Goal: Task Accomplishment & Management: Complete application form

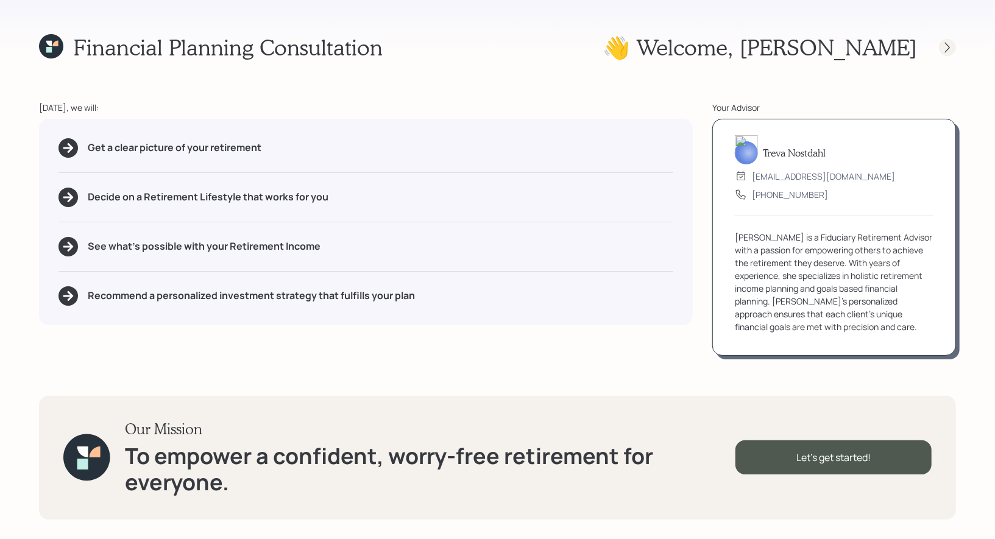
click at [946, 51] on icon at bounding box center [947, 47] width 5 height 10
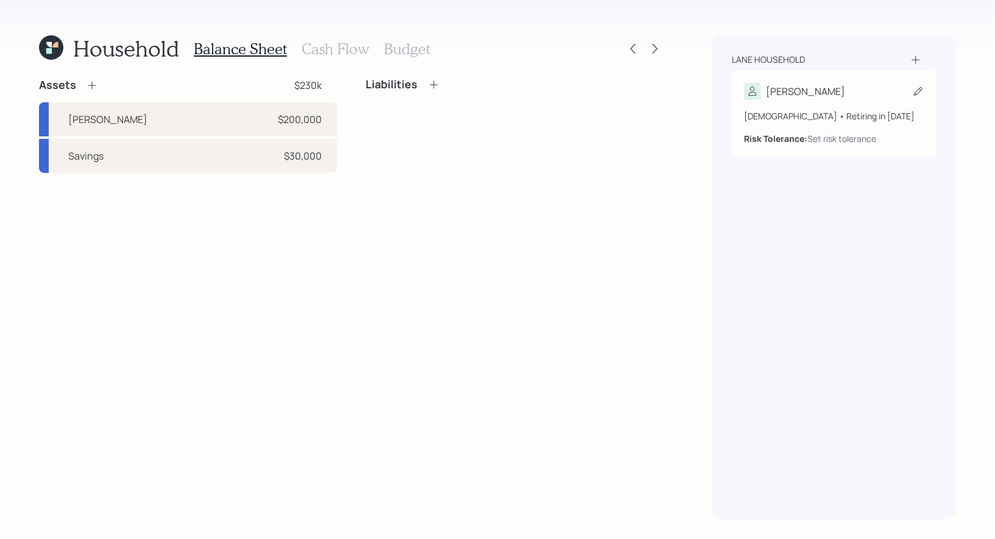
click at [918, 88] on icon at bounding box center [918, 91] width 12 height 12
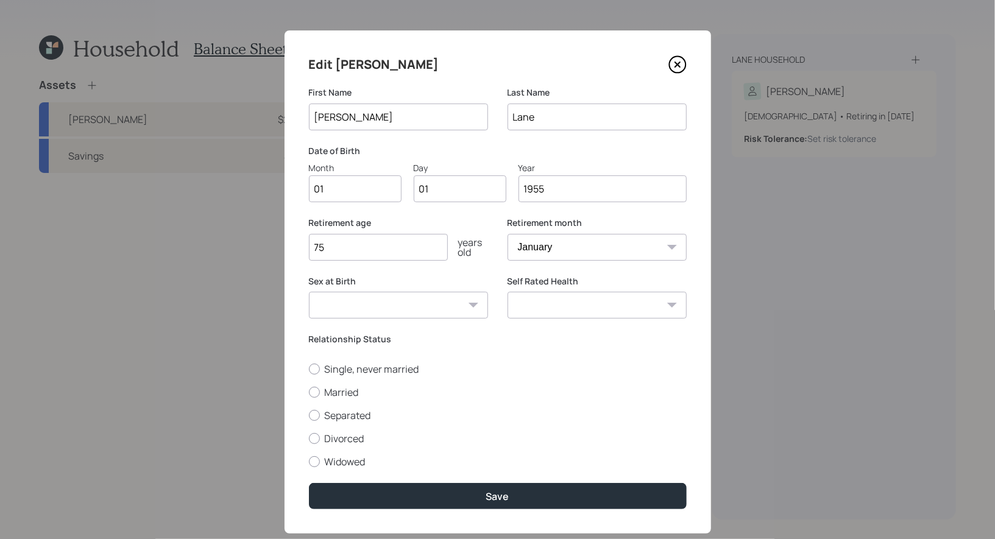
click at [379, 196] on input "01" at bounding box center [355, 188] width 93 height 27
type input "11"
type input "0"
type input "10"
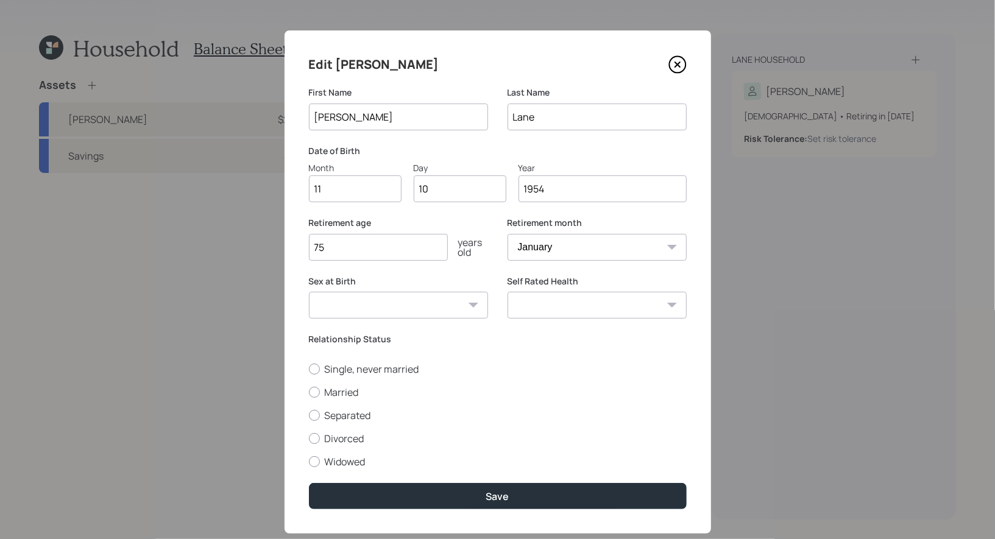
type input "1954"
click at [347, 245] on input "75" at bounding box center [378, 247] width 139 height 27
type input "7"
click at [560, 245] on select "January February March April May June July August September October November De…" at bounding box center [596, 247] width 179 height 27
click at [319, 252] on input "85" at bounding box center [378, 247] width 139 height 27
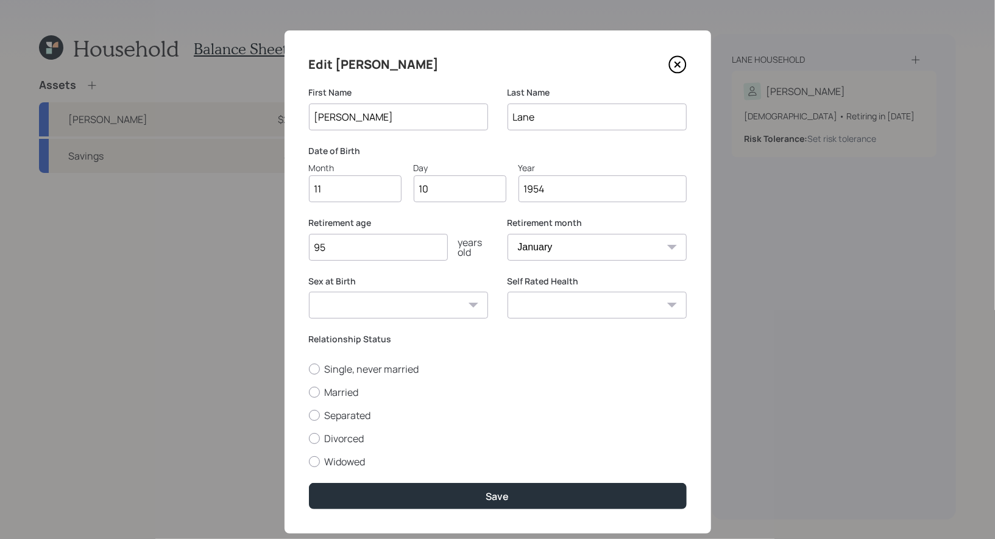
type input "95"
click at [570, 249] on select "January February March April May June July August September October November De…" at bounding box center [596, 247] width 179 height 27
select select "11"
click at [507, 234] on select "January February March April May June July August September October November De…" at bounding box center [596, 247] width 179 height 27
click at [326, 248] on input "95" at bounding box center [378, 247] width 139 height 27
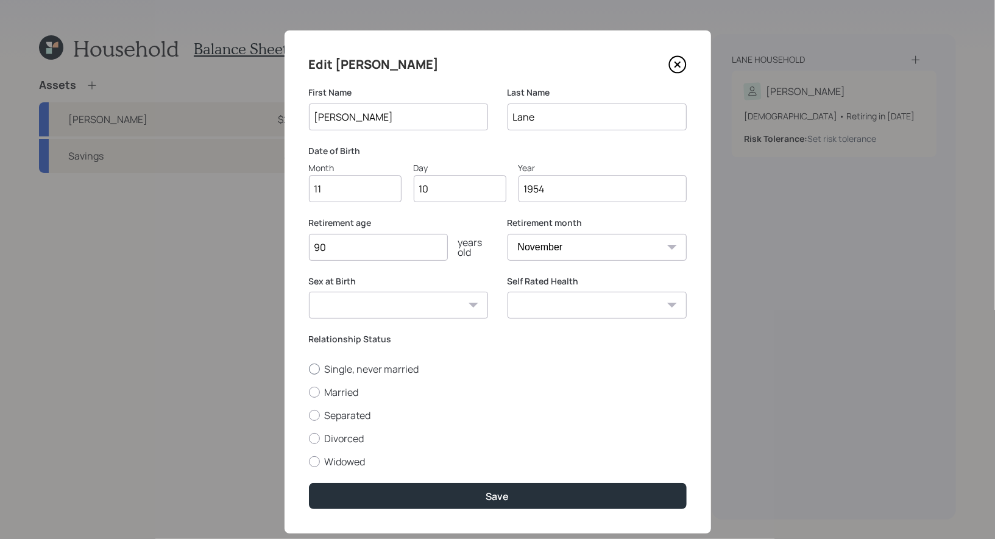
type input "90"
click at [312, 369] on div at bounding box center [314, 369] width 11 height 11
click at [309, 369] on input "Single, never married" at bounding box center [308, 369] width 1 height 1
radio input "true"
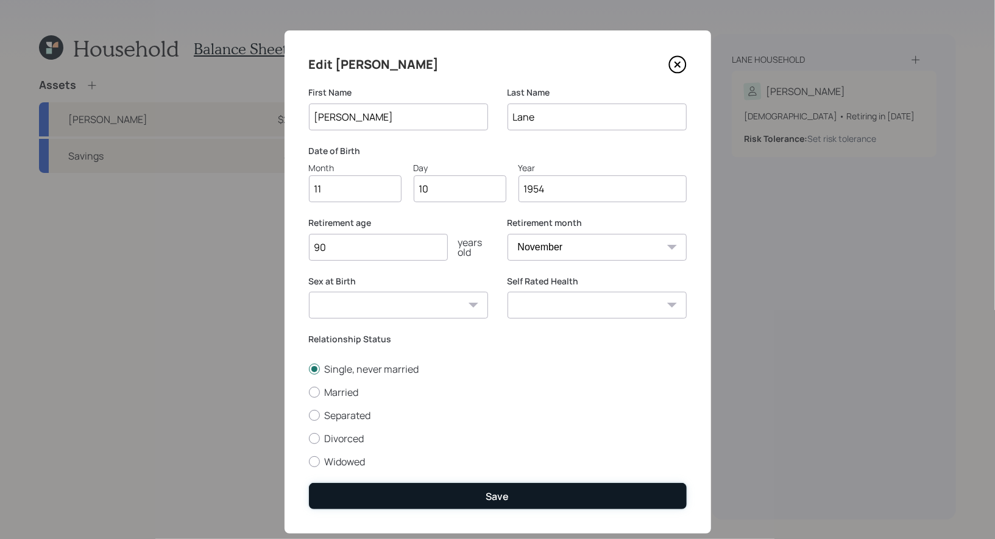
click at [434, 498] on button "Save" at bounding box center [498, 496] width 378 height 26
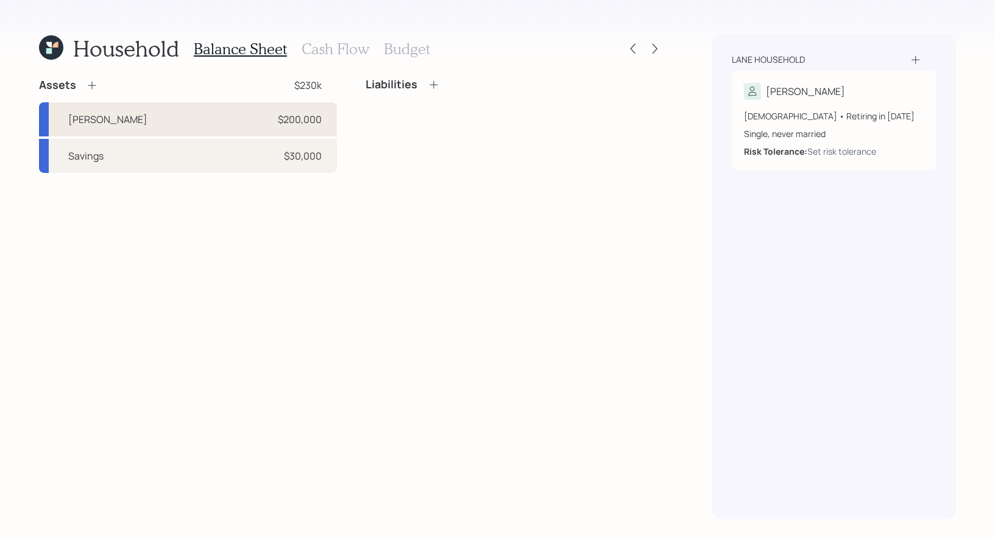
click at [138, 113] on div "Roth IRA $200,000" at bounding box center [188, 119] width 298 height 34
select select "roth_ira"
select select "balanced"
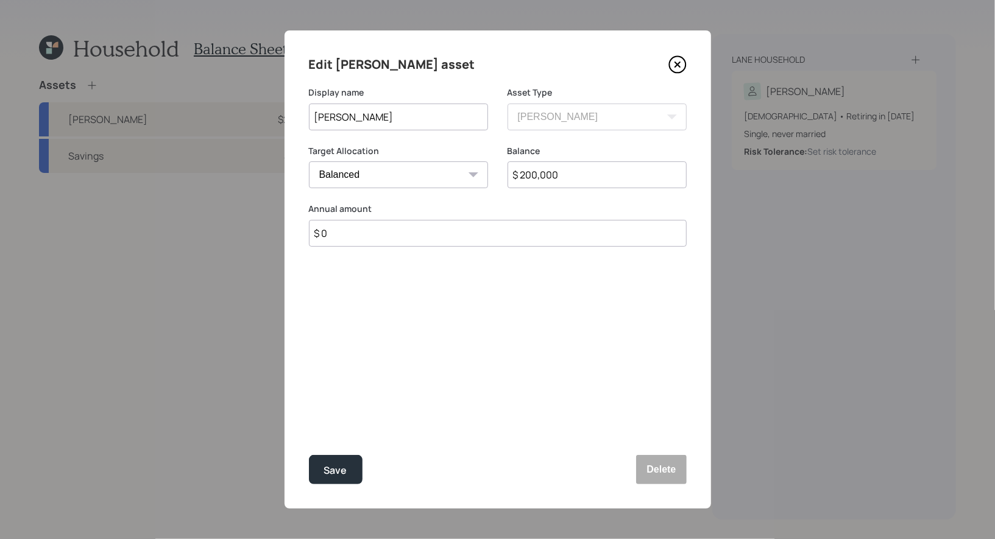
click at [571, 178] on input "$ 200,000" at bounding box center [596, 174] width 179 height 27
type input "$ 225,000"
click at [344, 459] on button "Save" at bounding box center [336, 469] width 54 height 29
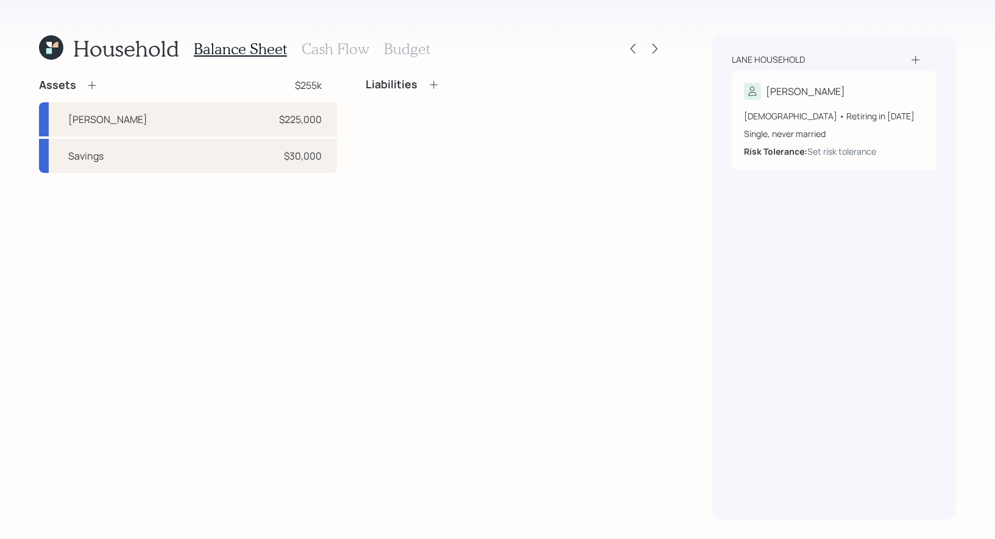
click at [93, 83] on icon at bounding box center [92, 85] width 12 height 12
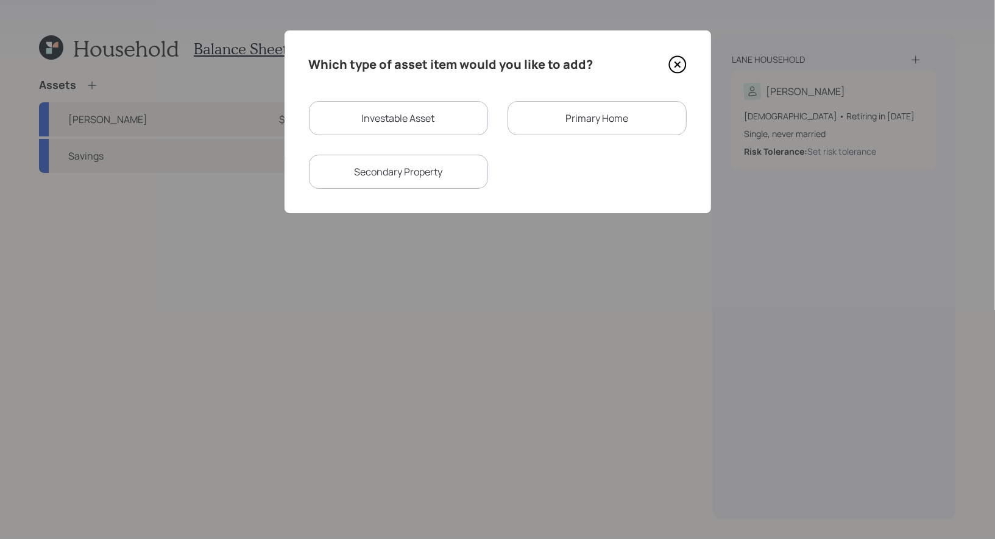
click at [580, 128] on div "Primary Home" at bounding box center [596, 118] width 179 height 34
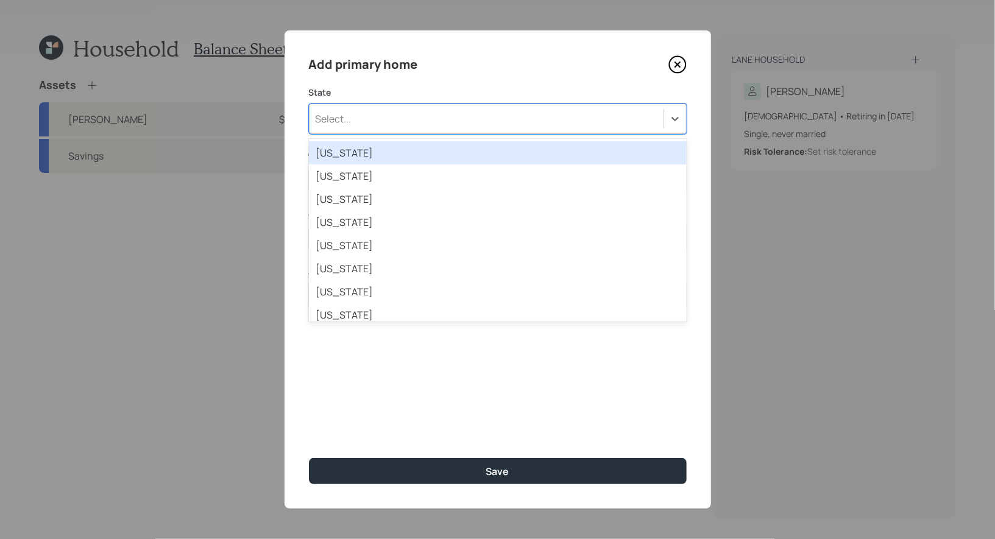
click at [485, 119] on div "Select..." at bounding box center [486, 118] width 354 height 21
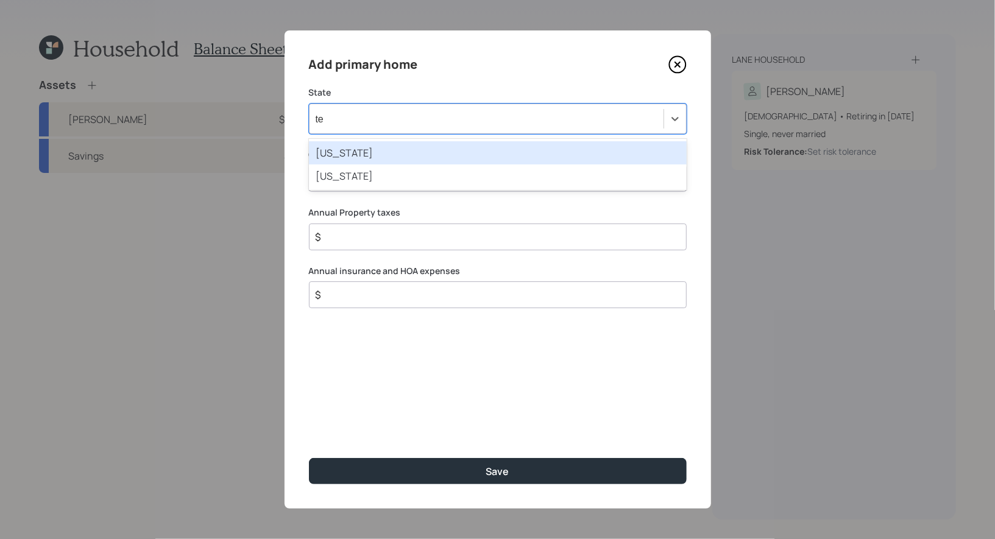
type input "tex"
click at [471, 156] on div "Texas" at bounding box center [498, 152] width 378 height 23
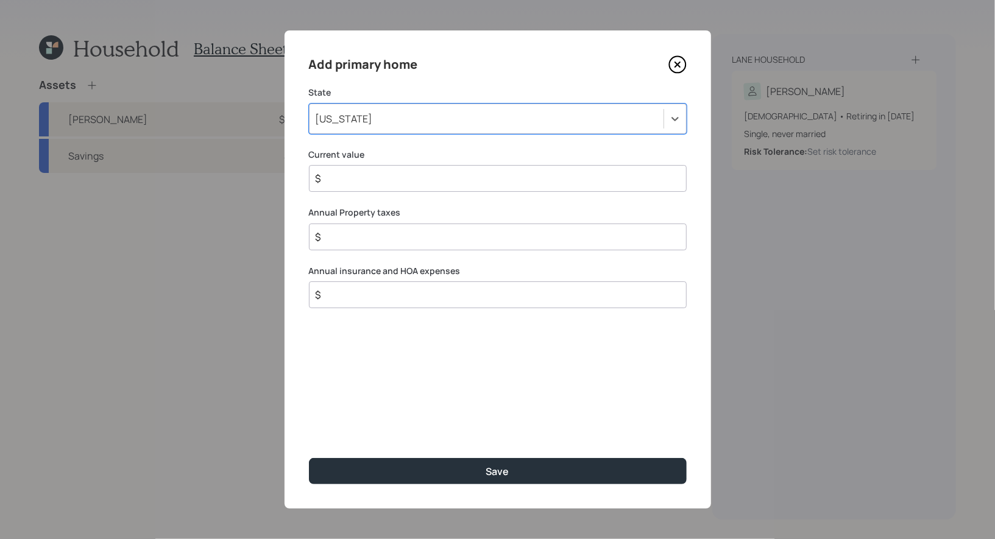
click at [447, 177] on input "$" at bounding box center [492, 178] width 357 height 15
type input "$ 1,000,000"
click at [451, 231] on input "$" at bounding box center [492, 237] width 357 height 15
type input "$ 5,000"
click at [426, 296] on input "$" at bounding box center [492, 294] width 357 height 15
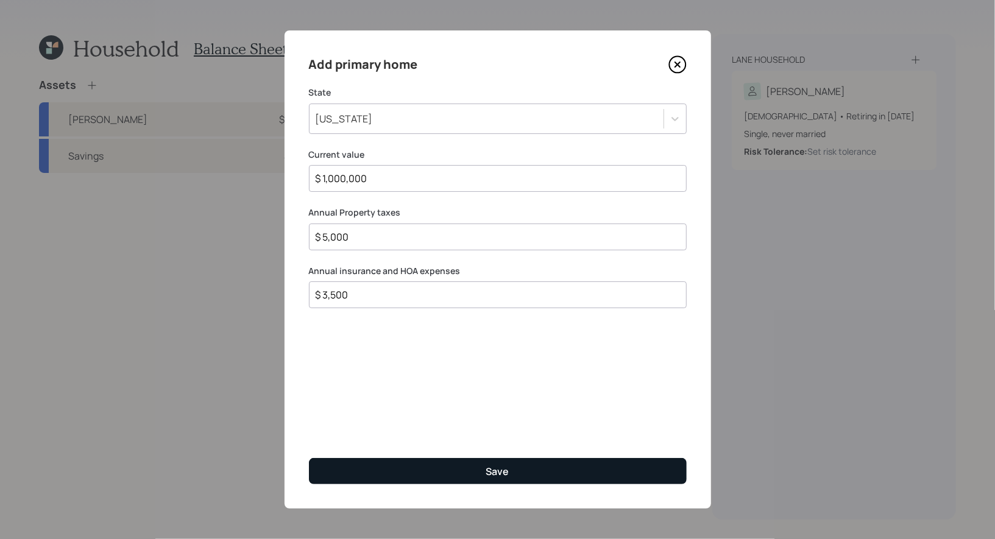
type input "$ 3,500"
click at [424, 476] on button "Save" at bounding box center [498, 471] width 378 height 26
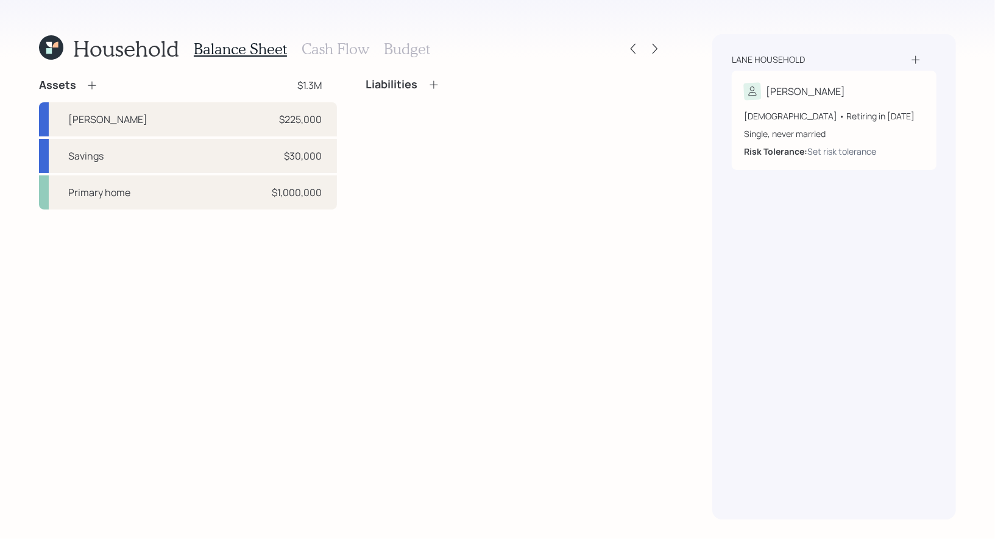
click at [327, 50] on h3 "Cash Flow" at bounding box center [336, 49] width 68 height 18
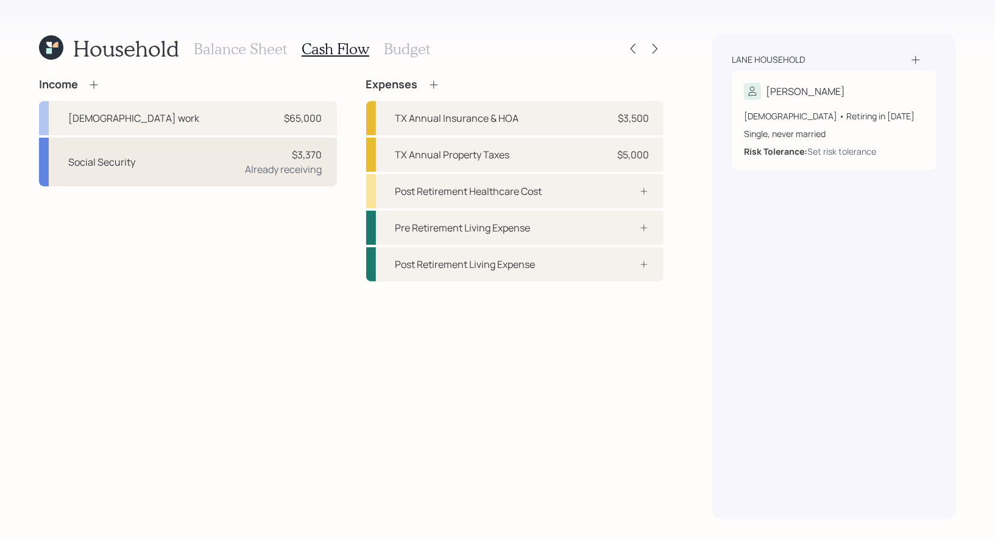
click at [164, 158] on div "Social Security $3,370 Already receiving" at bounding box center [188, 162] width 298 height 49
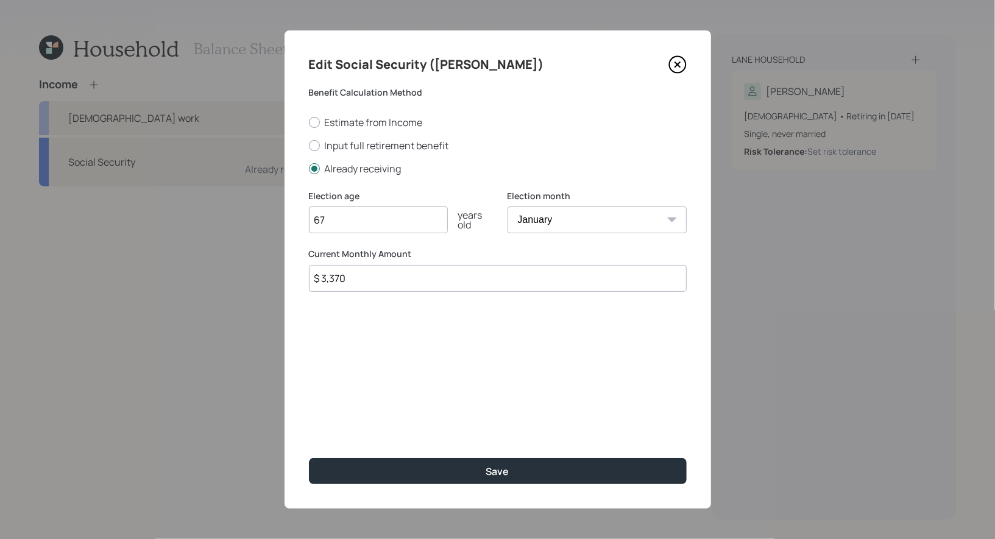
click at [390, 285] on input "$ 3,370" at bounding box center [498, 278] width 378 height 27
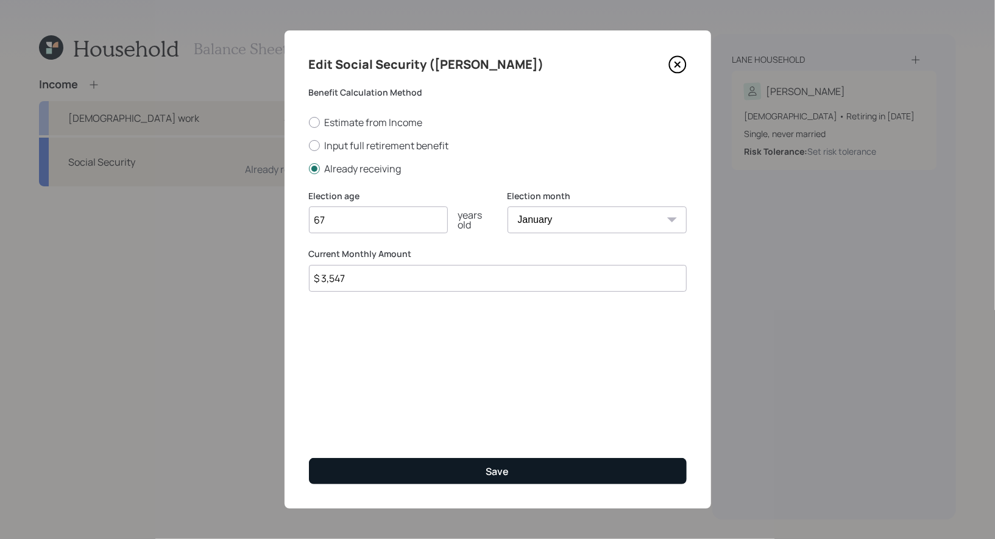
type input "$ 3,547"
click at [430, 467] on button "Save" at bounding box center [498, 471] width 378 height 26
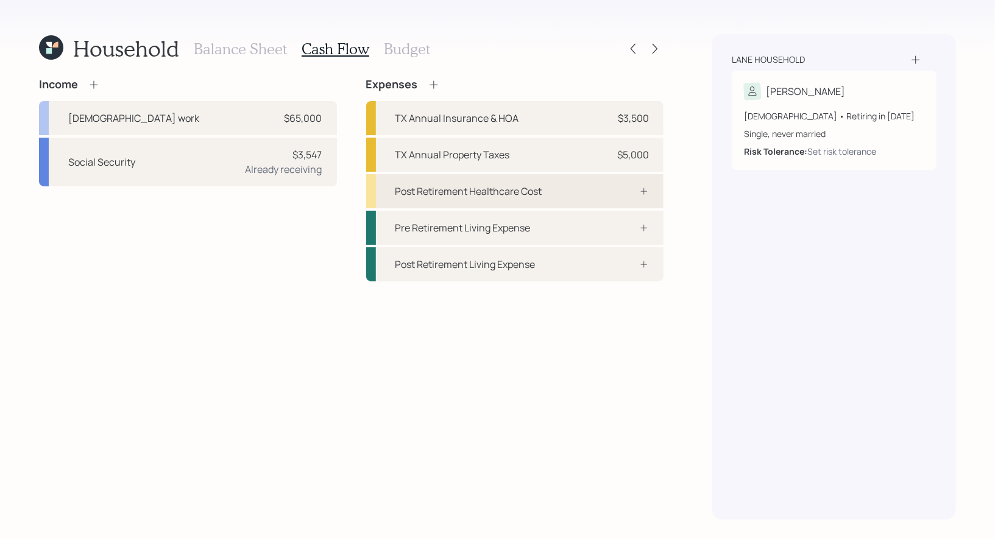
click at [624, 188] on div at bounding box center [630, 191] width 37 height 10
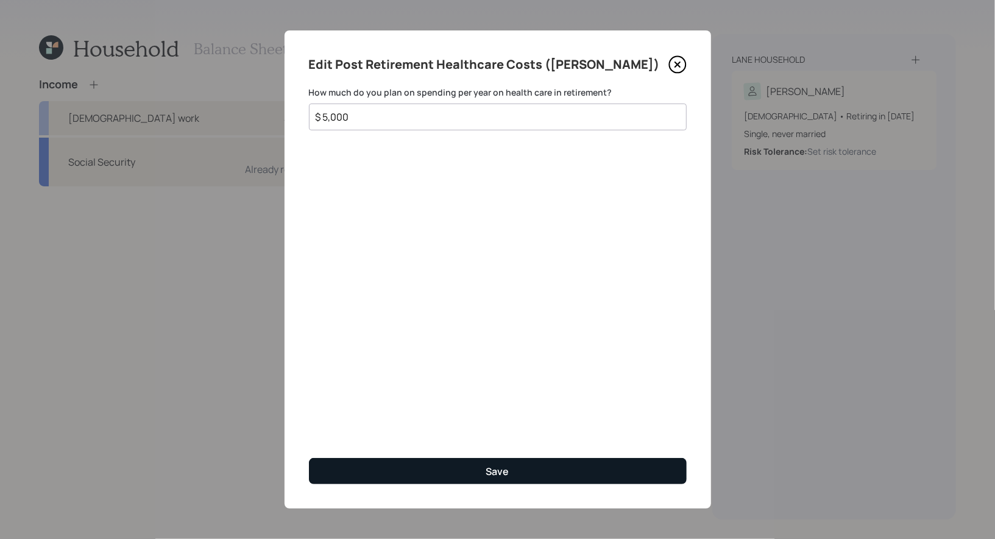
type input "$ 5,000"
click at [447, 471] on button "Save" at bounding box center [498, 471] width 378 height 26
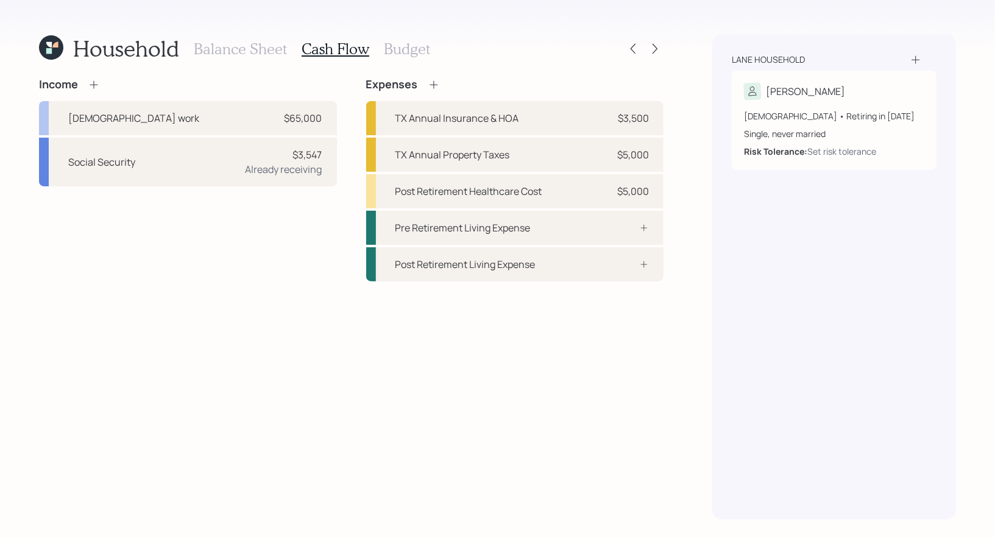
click at [397, 49] on h3 "Budget" at bounding box center [407, 49] width 46 height 18
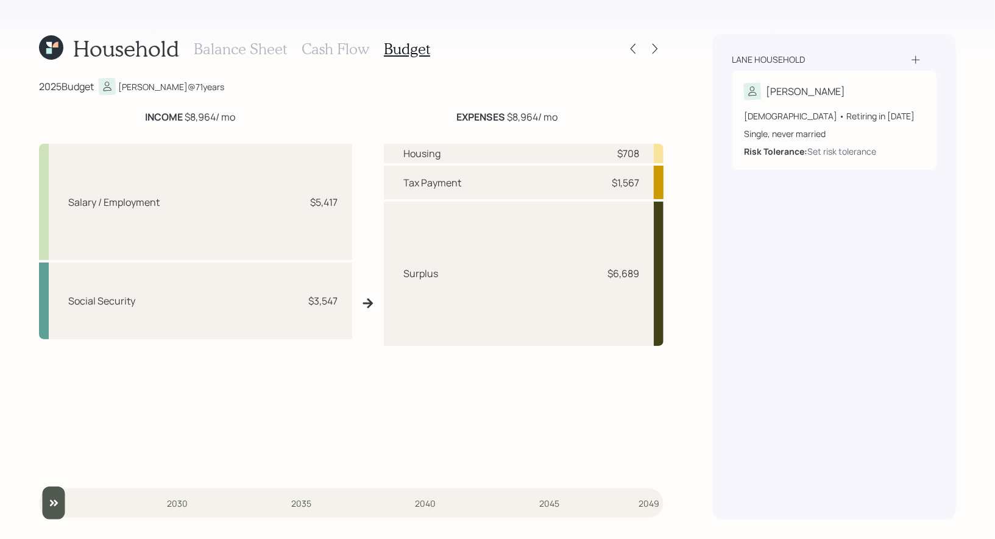
click at [332, 44] on h3 "Cash Flow" at bounding box center [336, 49] width 68 height 18
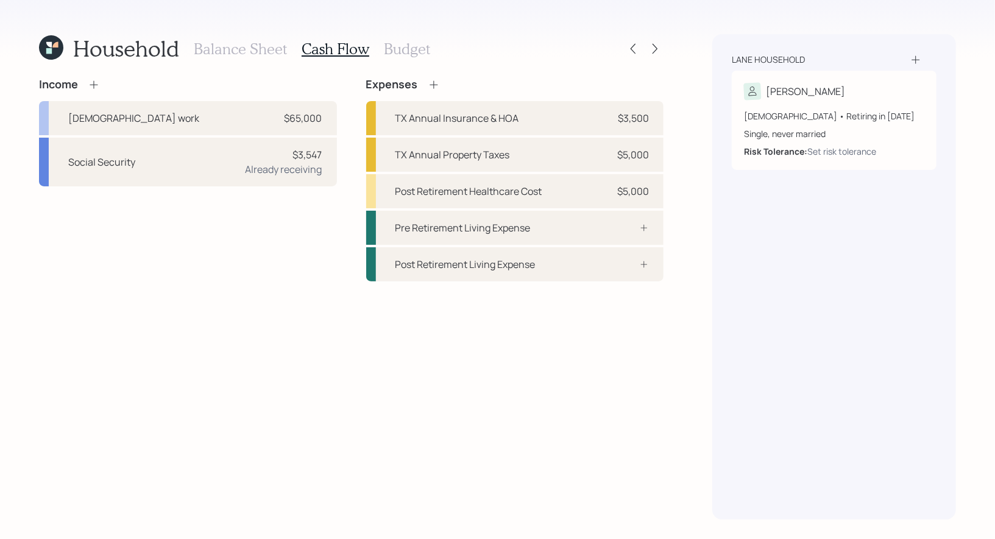
click at [434, 82] on icon at bounding box center [434, 85] width 12 height 12
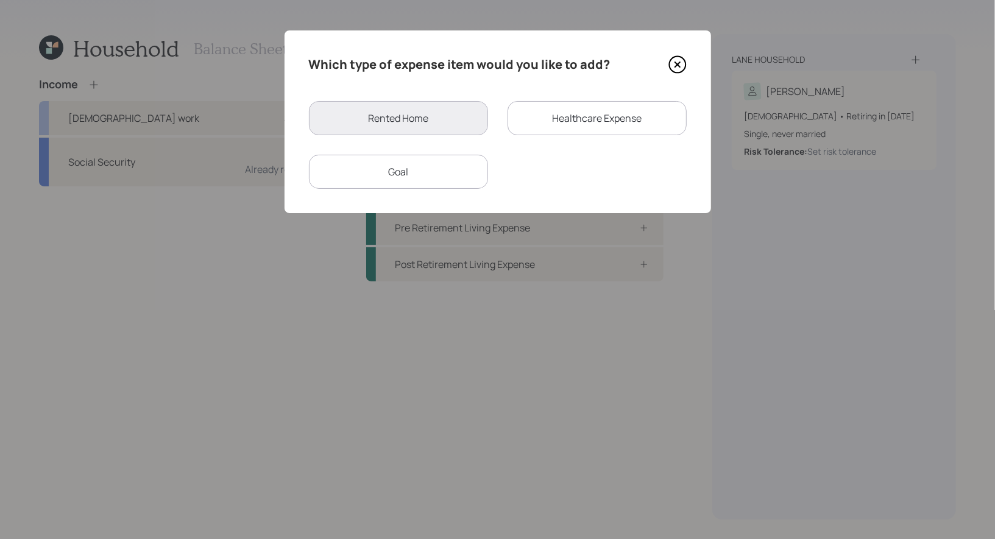
click at [573, 117] on div "Healthcare Expense" at bounding box center [596, 118] width 179 height 34
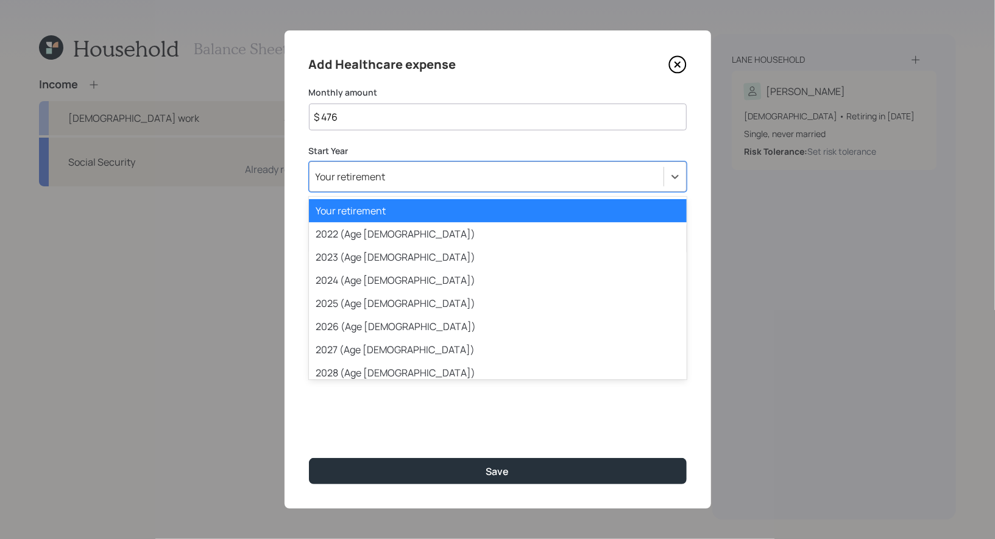
click at [382, 174] on div "Your retirement" at bounding box center [351, 176] width 70 height 13
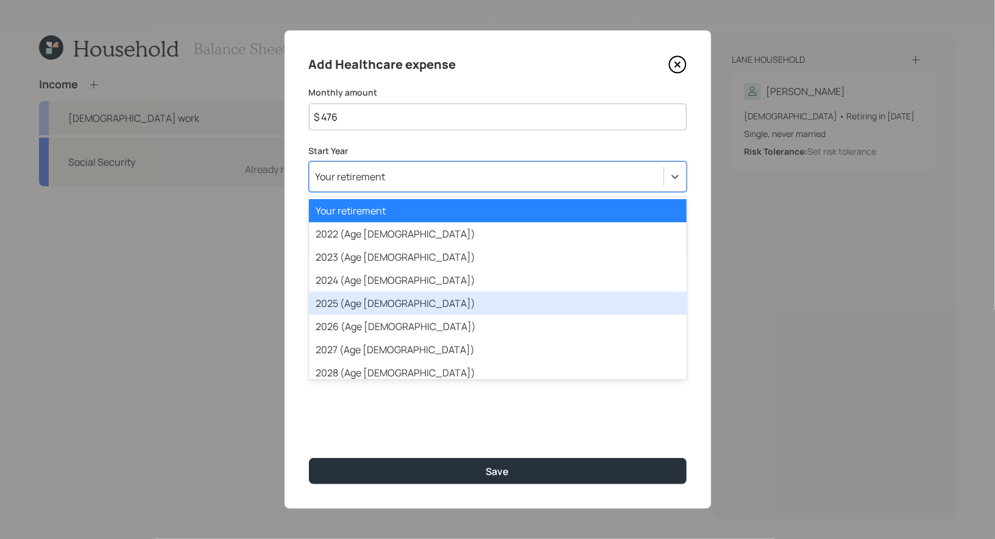
click at [369, 302] on div "2025 (Age [DEMOGRAPHIC_DATA])" at bounding box center [498, 303] width 378 height 23
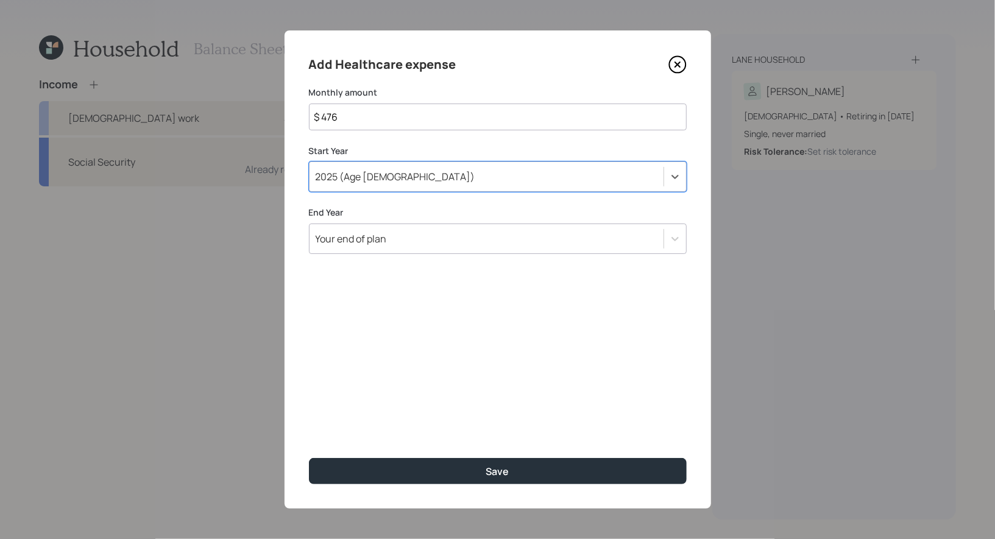
click at [385, 240] on div "Your end of plan" at bounding box center [351, 238] width 71 height 13
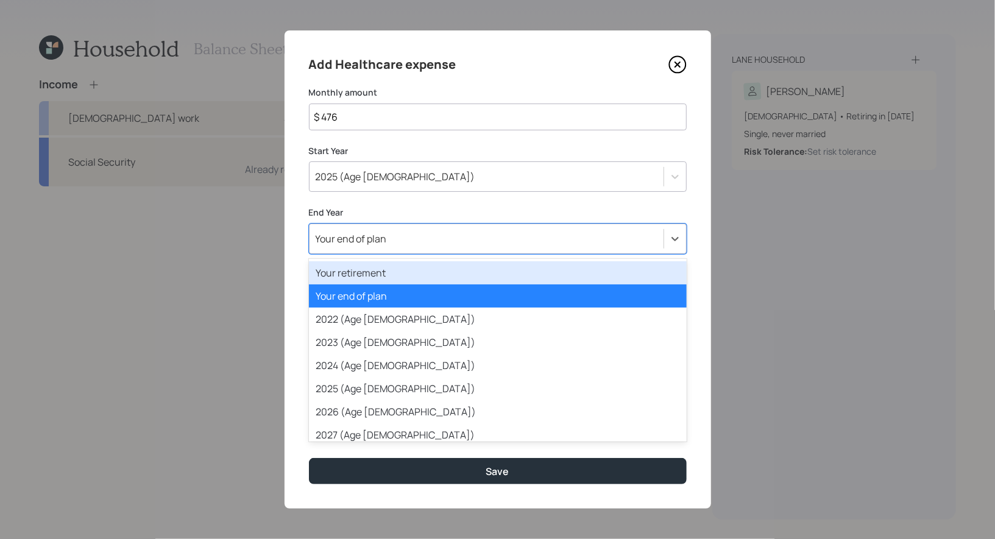
click at [387, 277] on div "Your retirement" at bounding box center [498, 272] width 378 height 23
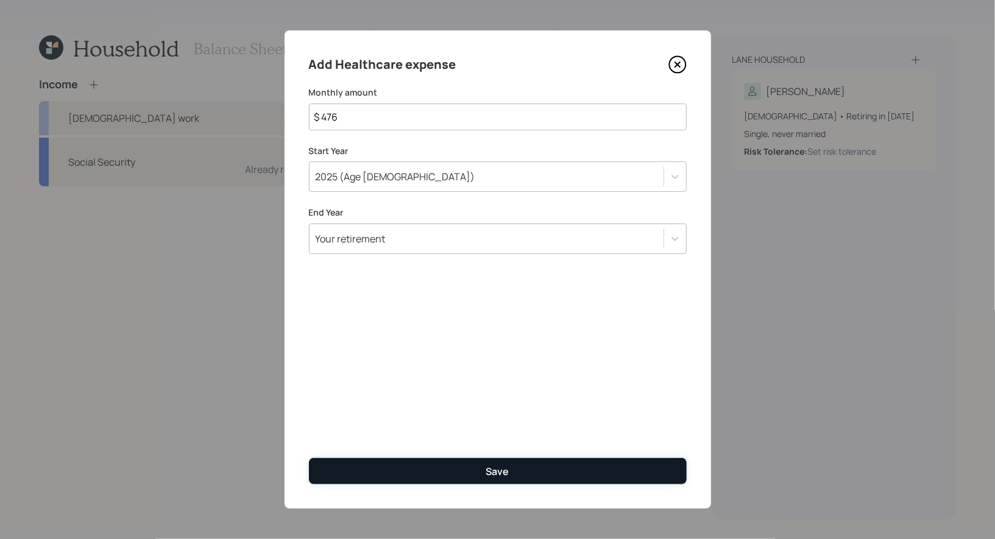
click at [428, 474] on button "Save" at bounding box center [498, 471] width 378 height 26
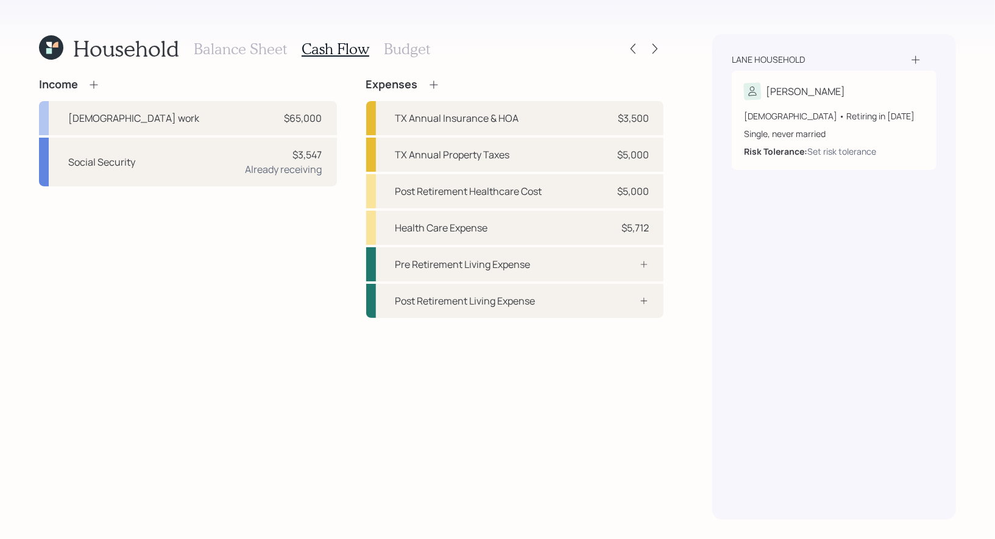
click at [393, 44] on h3 "Budget" at bounding box center [407, 49] width 46 height 18
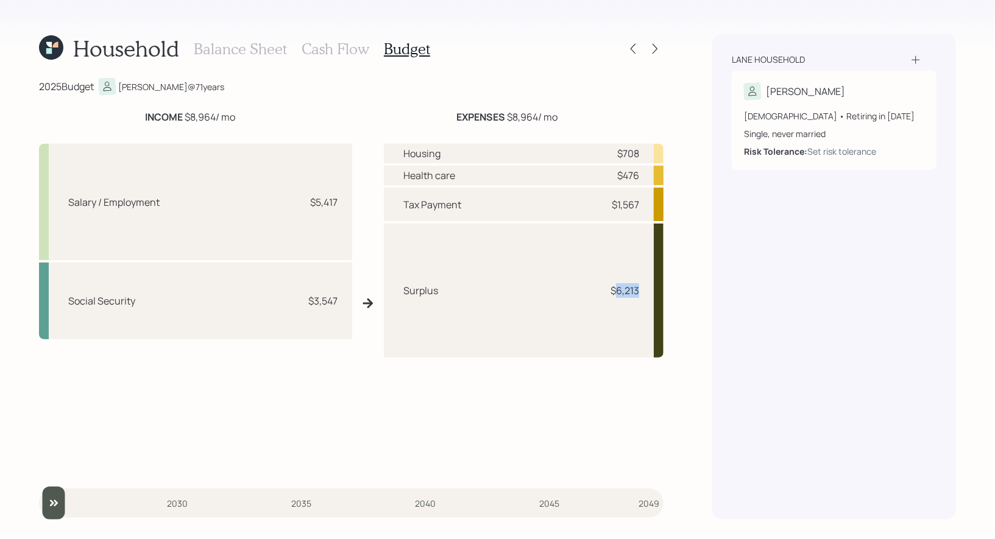
drag, startPoint x: 641, startPoint y: 291, endPoint x: 615, endPoint y: 291, distance: 26.2
click at [615, 291] on div "Surplus $6,213" at bounding box center [524, 290] width 280 height 133
click at [607, 321] on div "Surplus $6,213" at bounding box center [524, 290] width 280 height 133
click at [337, 44] on h3 "Cash Flow" at bounding box center [336, 49] width 68 height 18
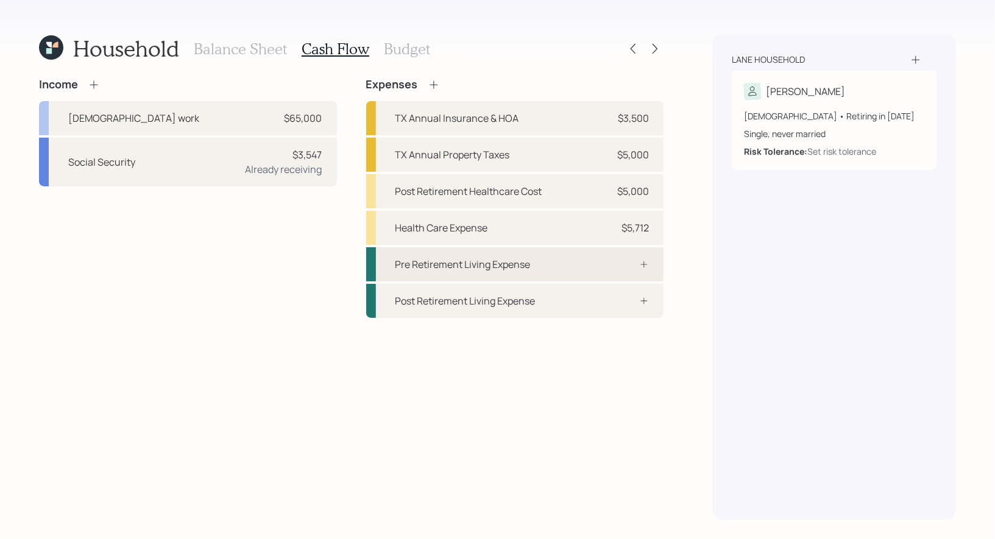
click at [557, 272] on div "Pre Retirement Living Expense" at bounding box center [515, 264] width 298 height 34
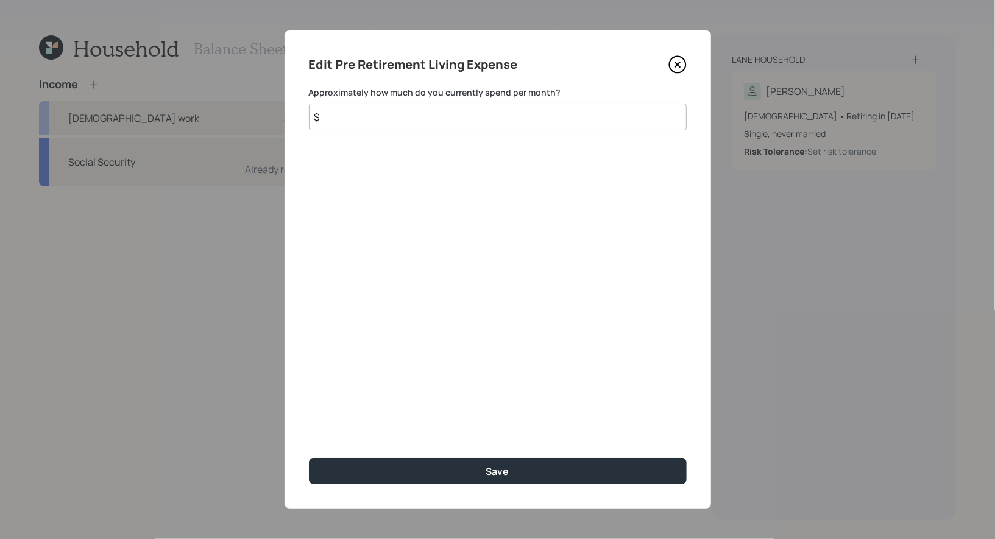
click at [460, 124] on input "$" at bounding box center [498, 117] width 378 height 27
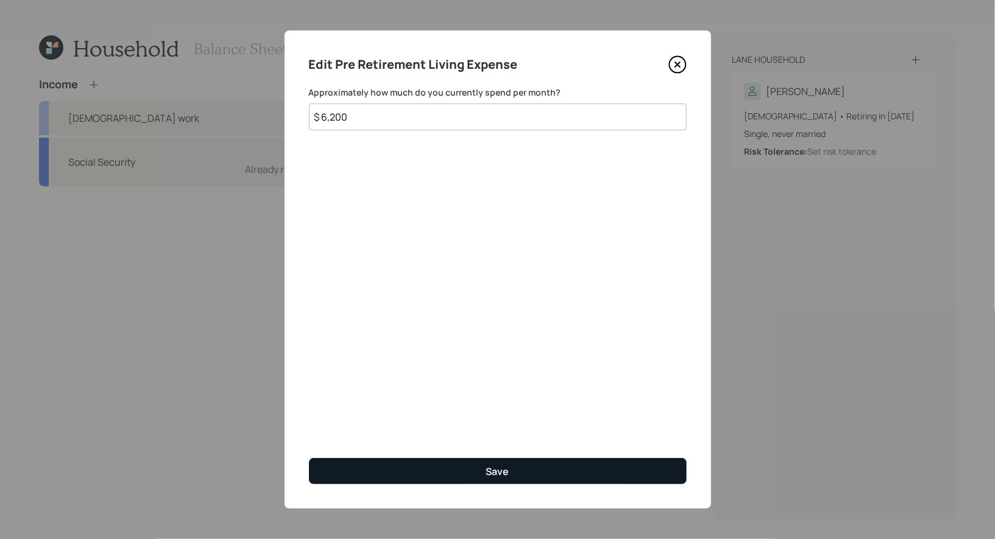
type input "$ 6,200"
click at [466, 465] on button "Save" at bounding box center [498, 471] width 378 height 26
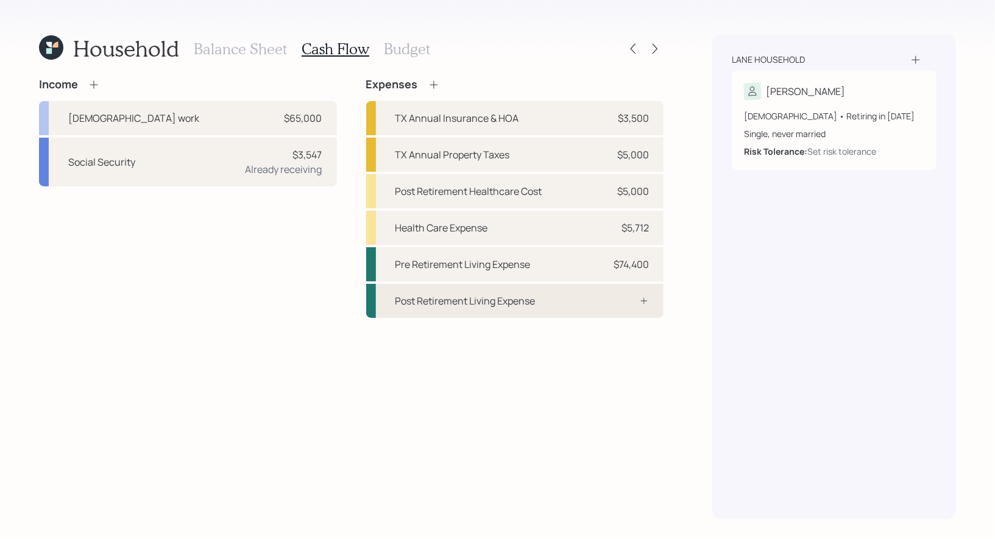
click at [475, 305] on div "Post Retirement Living Expense" at bounding box center [465, 301] width 140 height 15
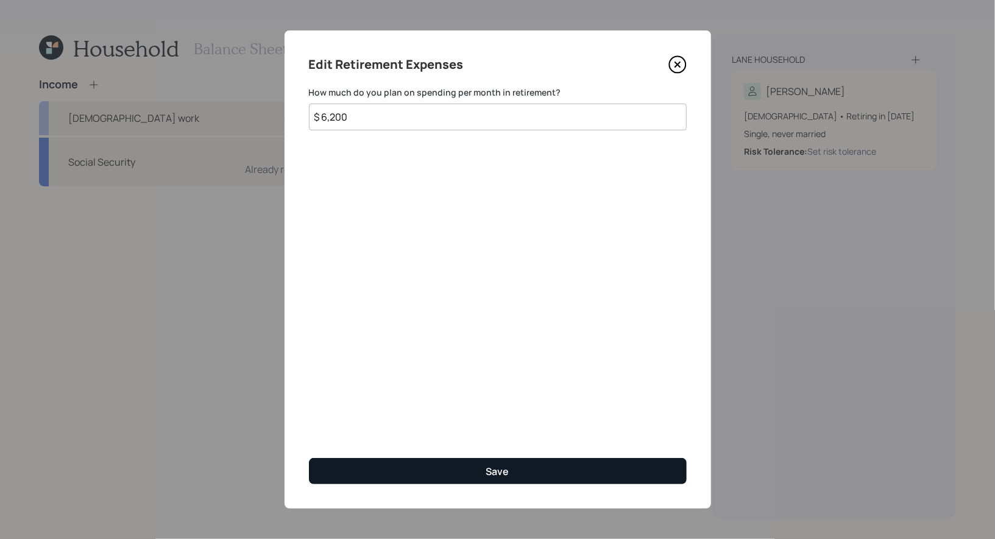
type input "$ 6,200"
click at [438, 474] on button "Save" at bounding box center [498, 471] width 378 height 26
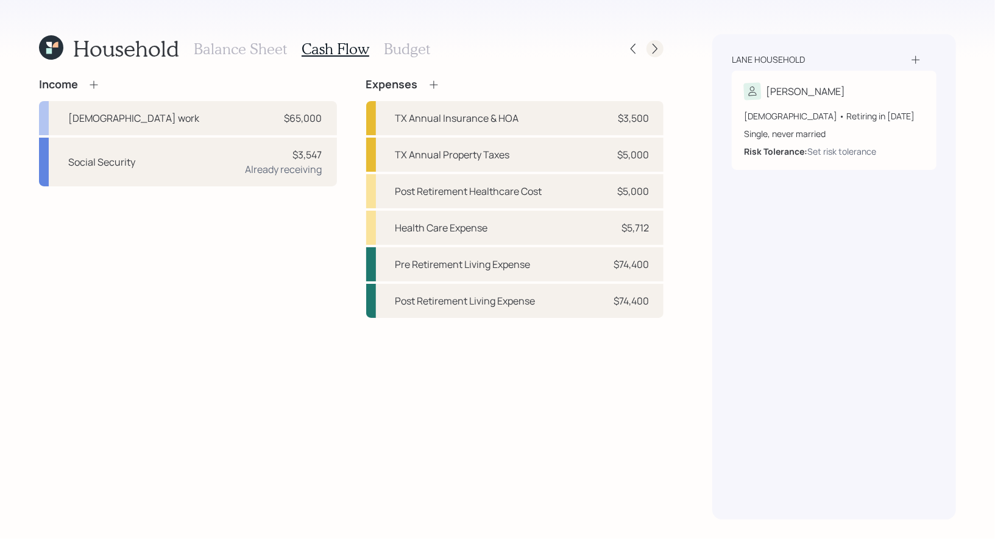
click at [658, 49] on icon at bounding box center [655, 49] width 12 height 12
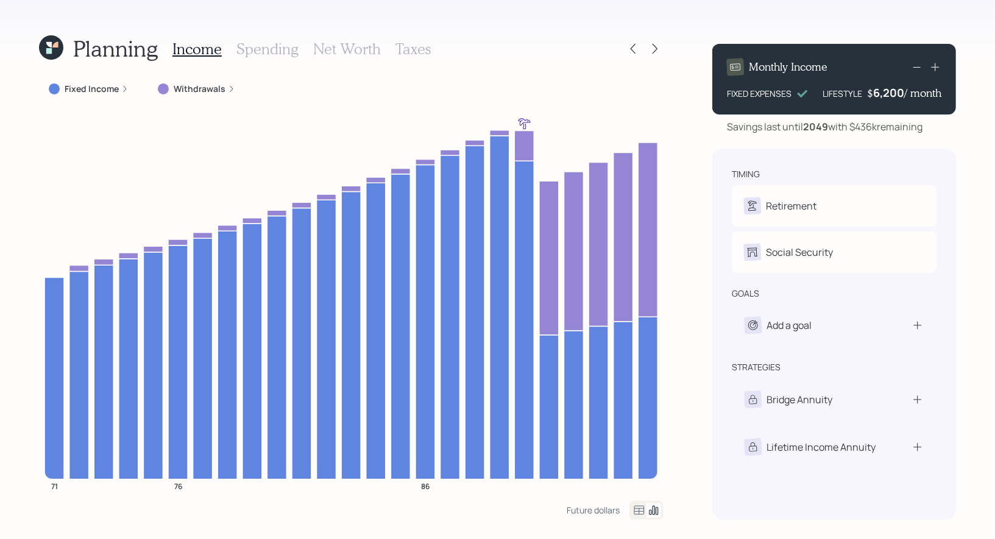
click at [212, 85] on label "Withdrawals" at bounding box center [200, 89] width 52 height 12
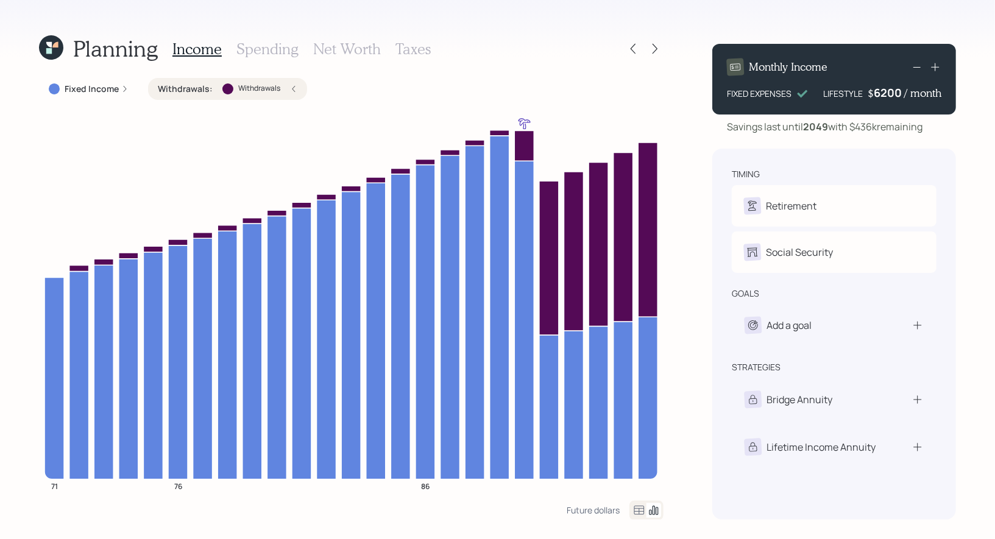
drag, startPoint x: 946, startPoint y: 99, endPoint x: 835, endPoint y: 101, distance: 110.9
click at [834, 101] on div "Monthly Income FIXED EXPENSES LIFESTYLE $ 6200 / month" at bounding box center [834, 79] width 244 height 71
click at [976, 133] on div "Planning Income Spending Net Worth Taxes Fixed Income Withdrawals : Withdrawals…" at bounding box center [497, 269] width 995 height 539
click at [349, 49] on h3 "Net Worth" at bounding box center [347, 49] width 68 height 18
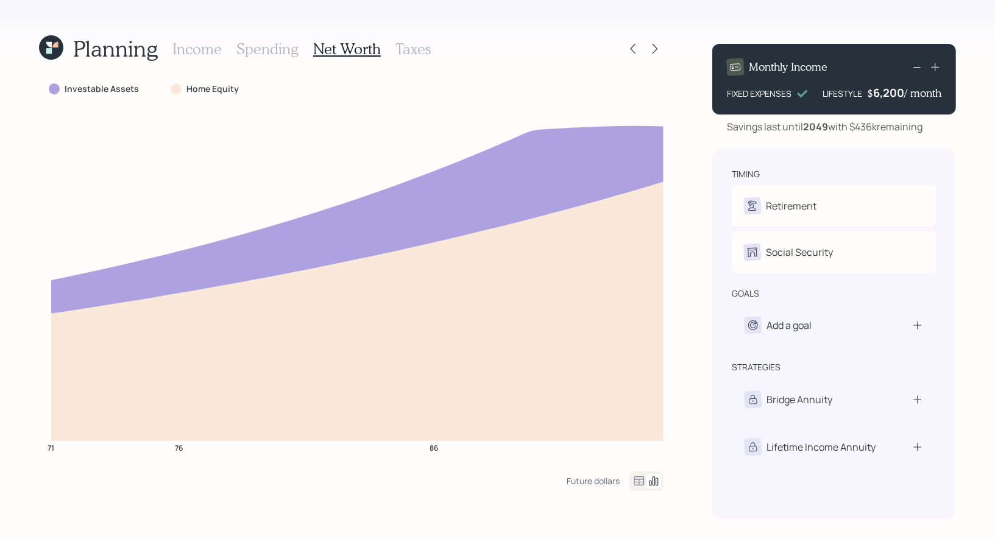
click at [182, 46] on h3 "Income" at bounding box center [196, 49] width 49 height 18
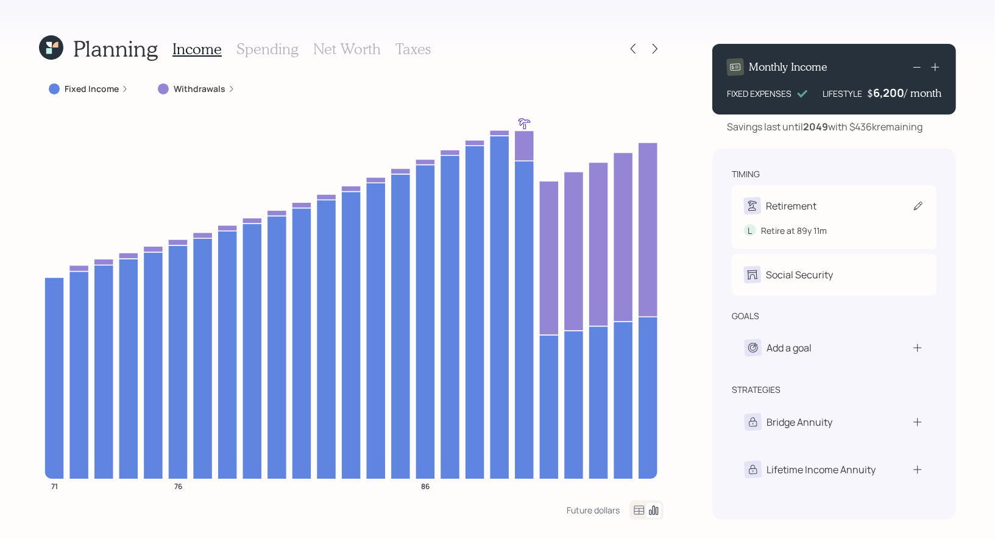
click at [915, 210] on icon at bounding box center [918, 206] width 9 height 9
select select "11"
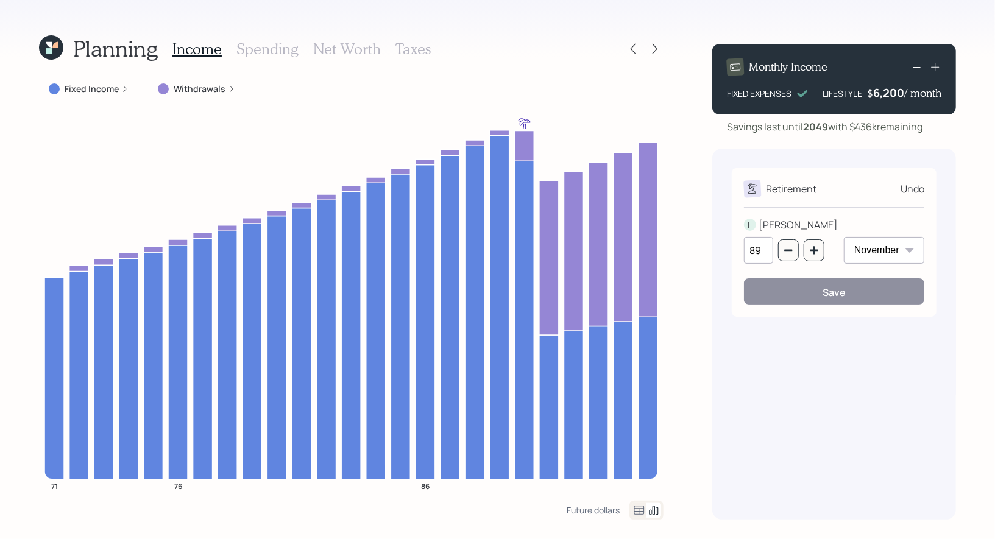
click at [766, 249] on input "89" at bounding box center [758, 250] width 29 height 27
type input "8"
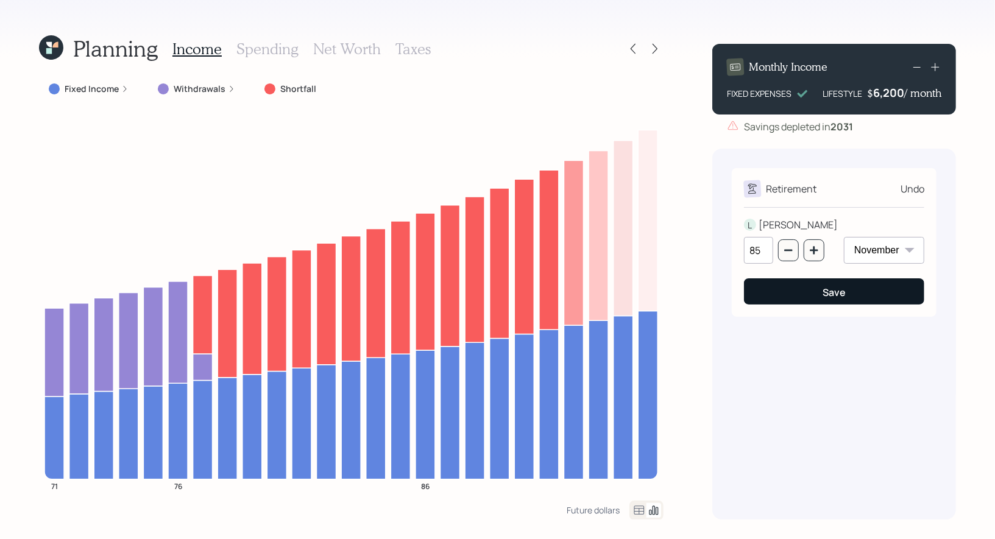
type input "85"
click at [778, 292] on button "Save" at bounding box center [834, 291] width 180 height 26
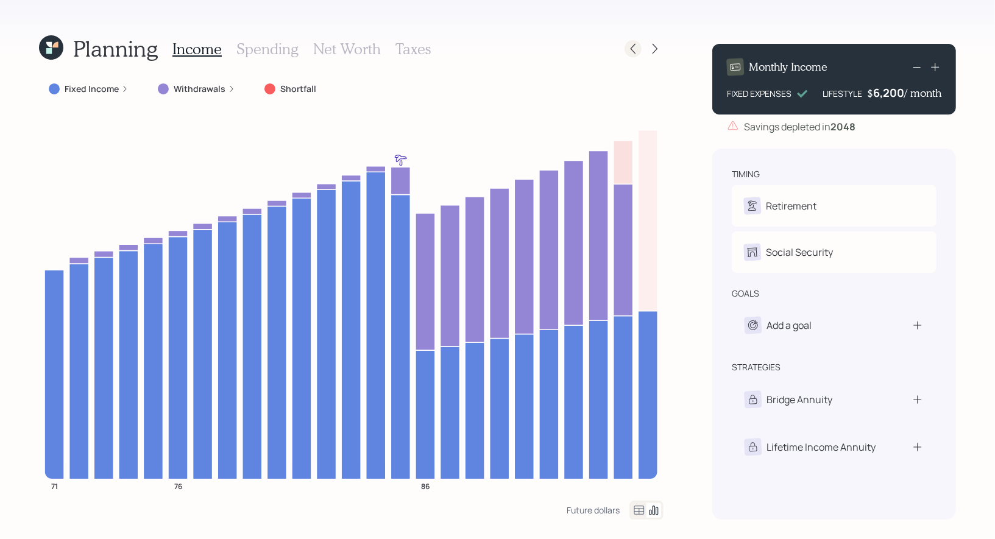
click at [635, 51] on icon at bounding box center [633, 49] width 12 height 12
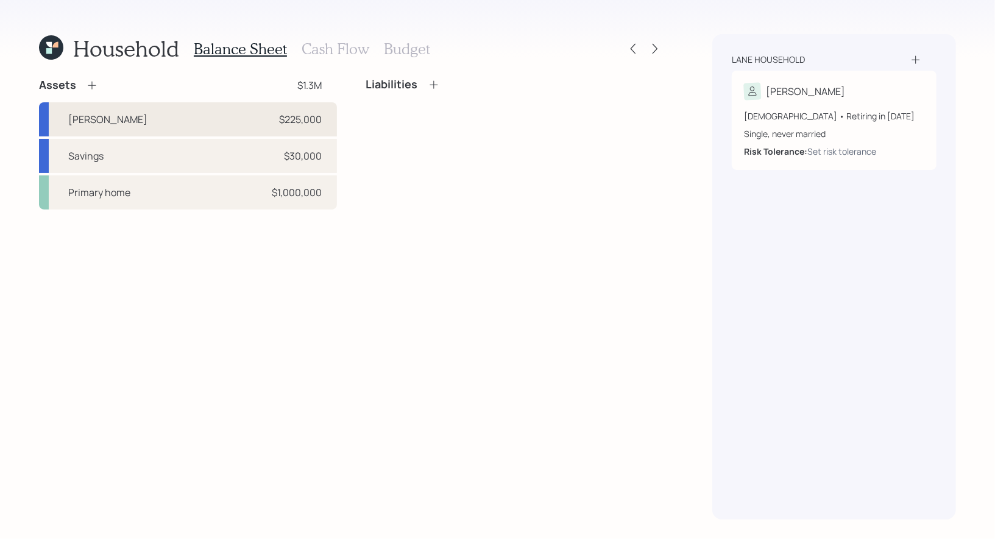
click at [206, 122] on div "[PERSON_NAME] $225,000" at bounding box center [188, 119] width 298 height 34
select select "roth_ira"
select select "balanced"
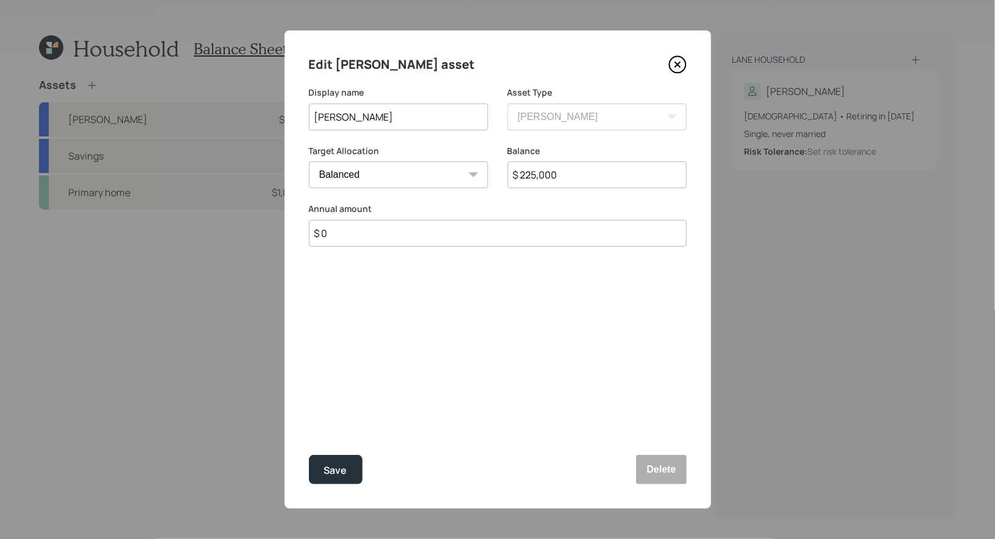
click at [359, 238] on input "$ 0" at bounding box center [498, 233] width 378 height 27
type input "$ 8,000"
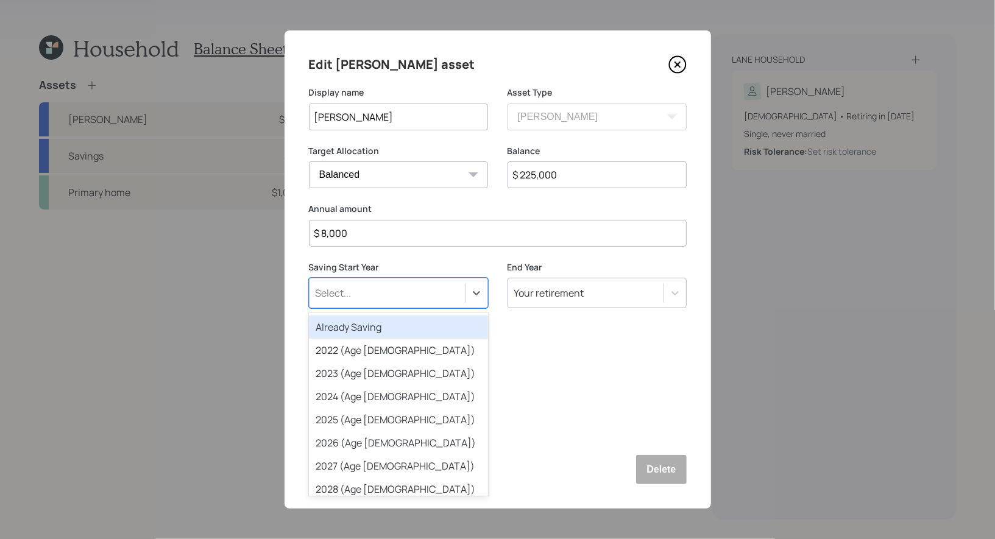
click at [365, 296] on div "Select..." at bounding box center [386, 293] width 155 height 21
click at [359, 328] on div "Already Saving" at bounding box center [398, 327] width 179 height 23
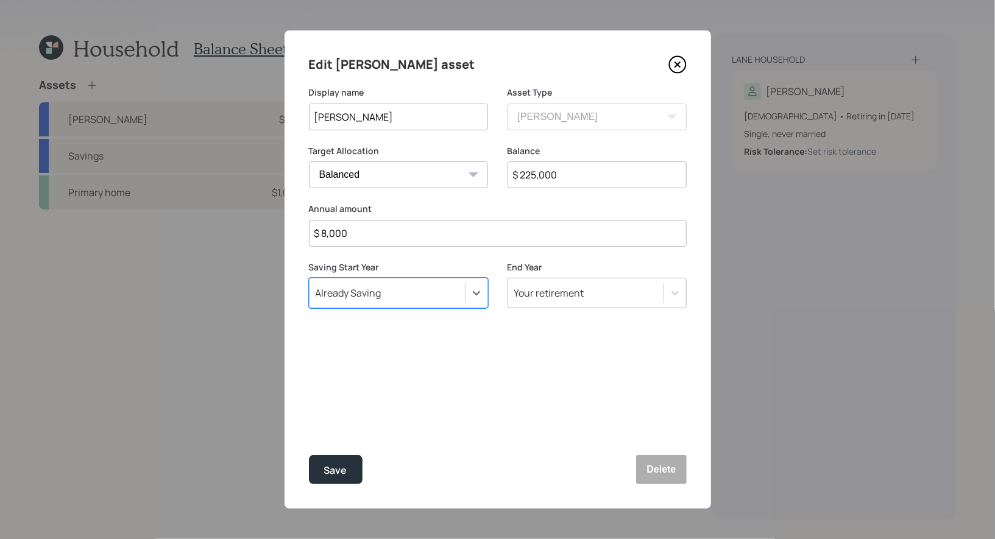
click at [552, 294] on div "Your retirement" at bounding box center [549, 292] width 70 height 13
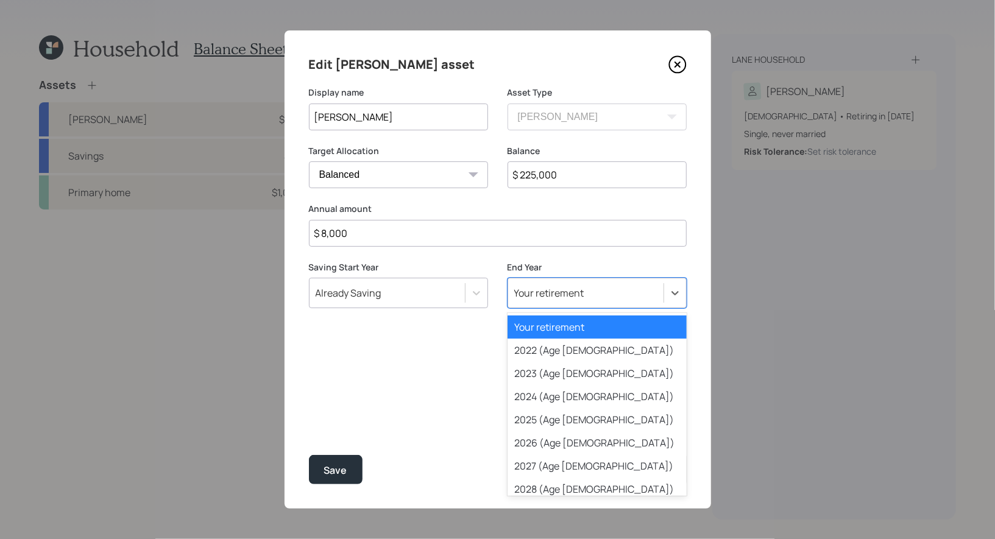
click at [557, 328] on div "Your retirement" at bounding box center [596, 327] width 179 height 23
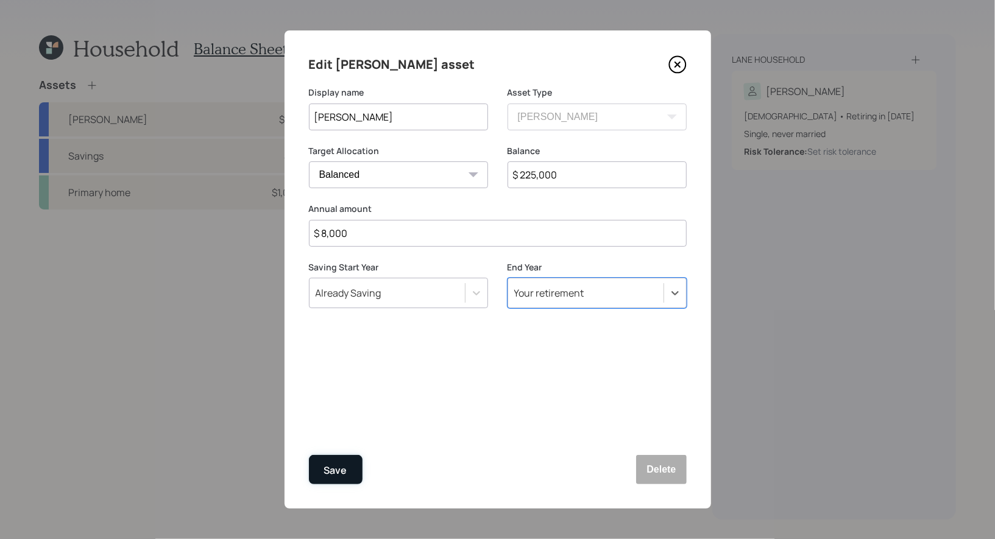
click at [336, 467] on div "Save" at bounding box center [335, 470] width 23 height 16
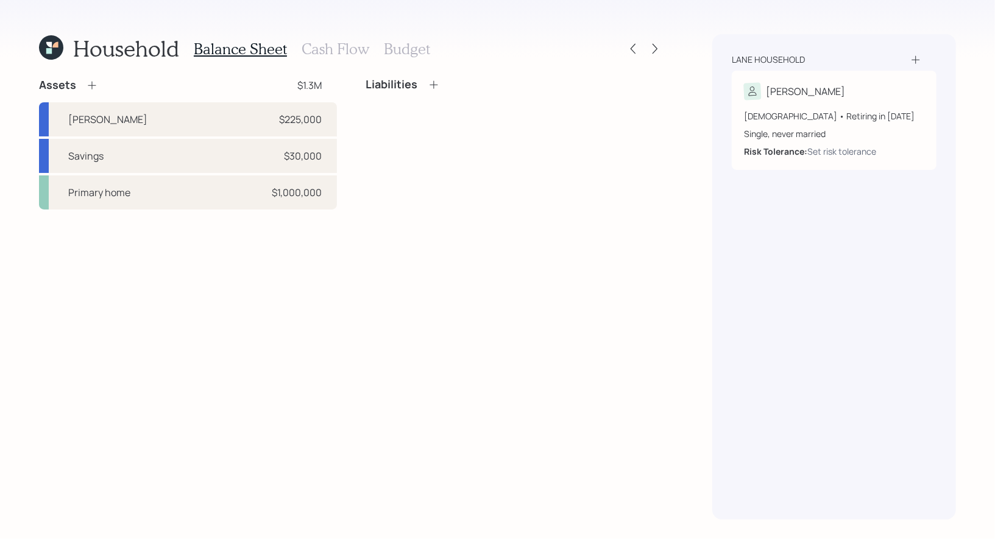
click at [330, 44] on h3 "Cash Flow" at bounding box center [336, 49] width 68 height 18
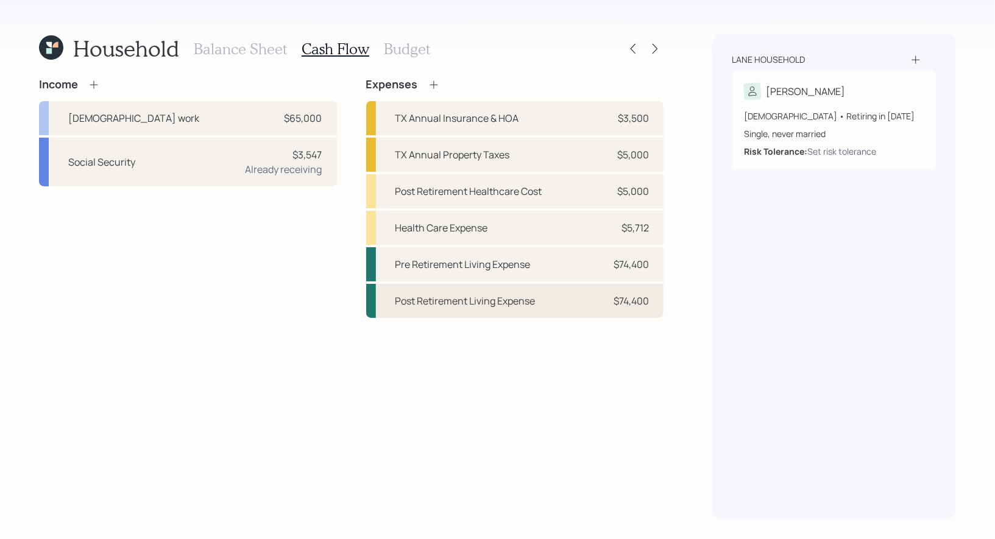
click at [527, 294] on div "Post Retirement Living Expense" at bounding box center [465, 301] width 140 height 15
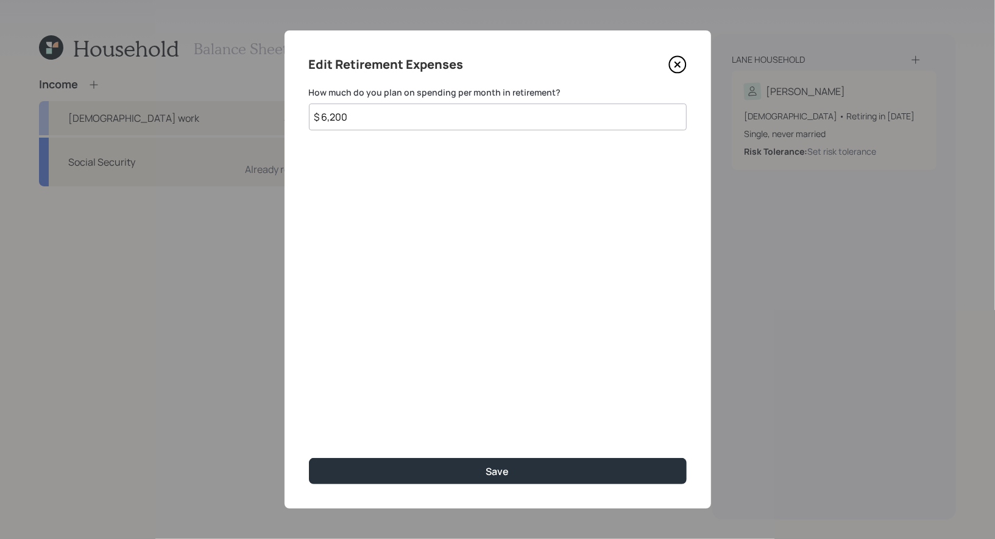
click at [676, 66] on icon at bounding box center [677, 64] width 18 height 18
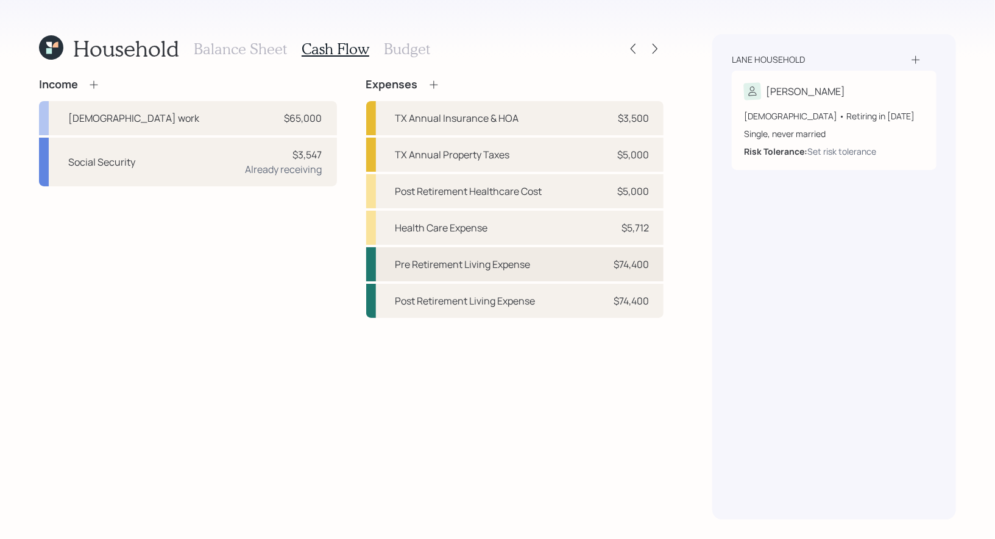
click at [417, 269] on div "Pre Retirement Living Expense" at bounding box center [462, 264] width 135 height 15
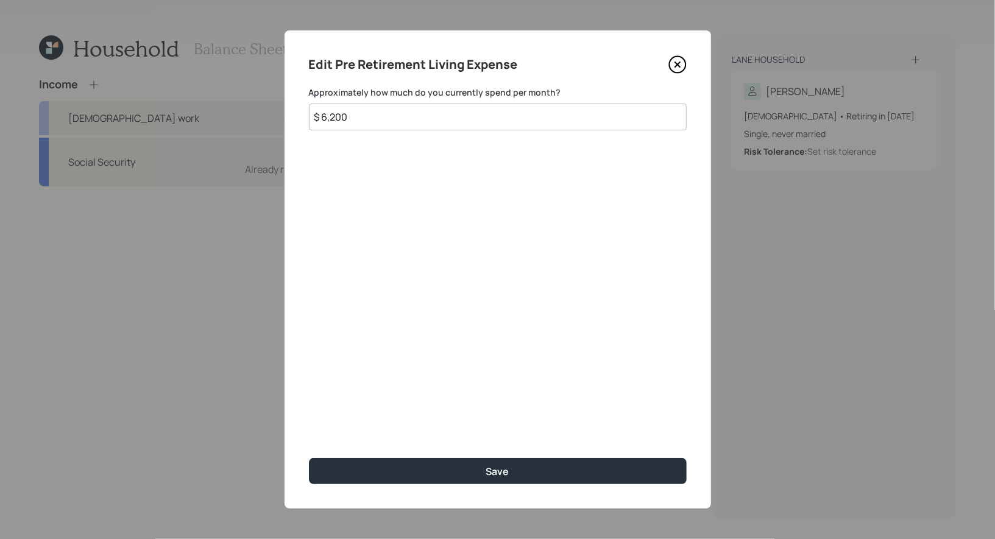
click at [394, 122] on input "$ 6,200" at bounding box center [498, 117] width 378 height 27
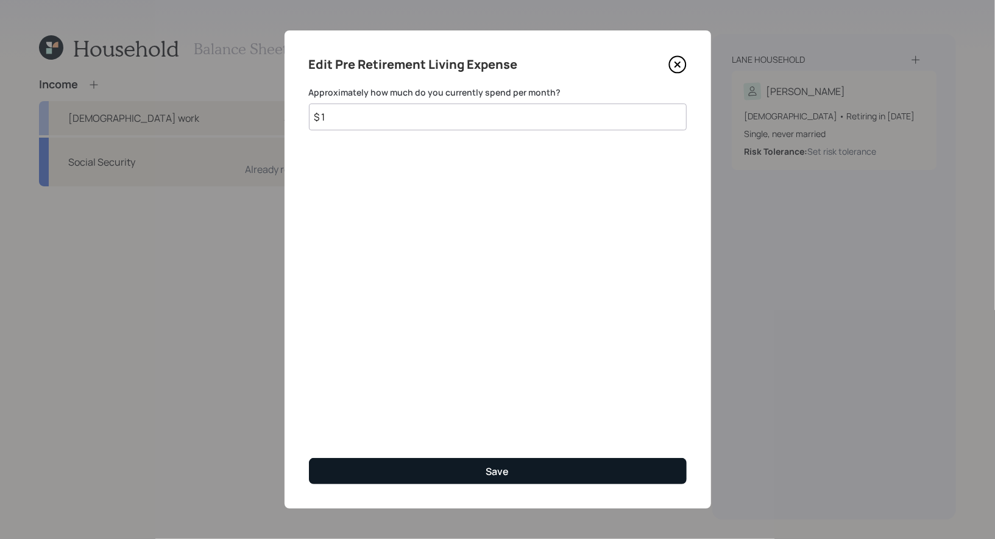
type input "$ 1"
click at [386, 471] on button "Save" at bounding box center [498, 471] width 378 height 26
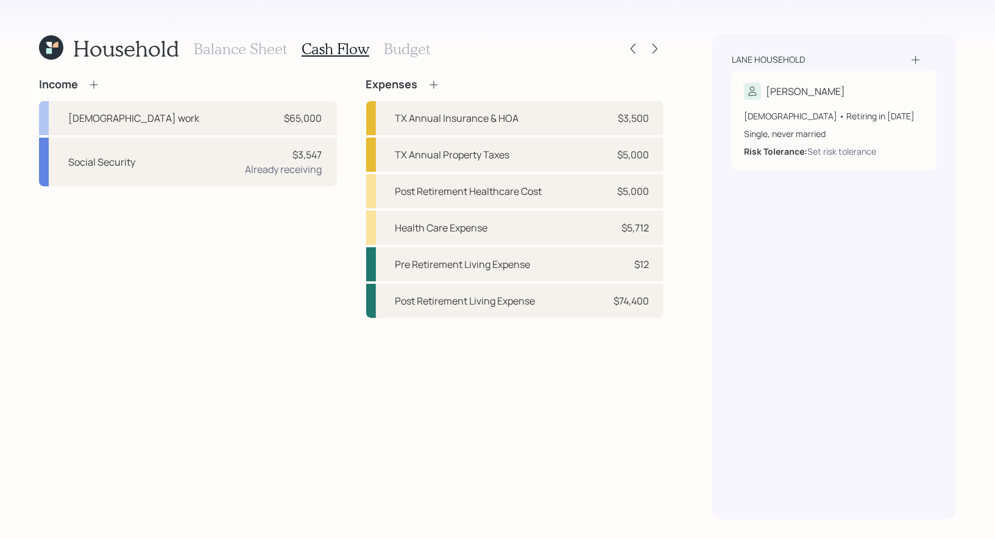
click at [392, 46] on h3 "Budget" at bounding box center [407, 49] width 46 height 18
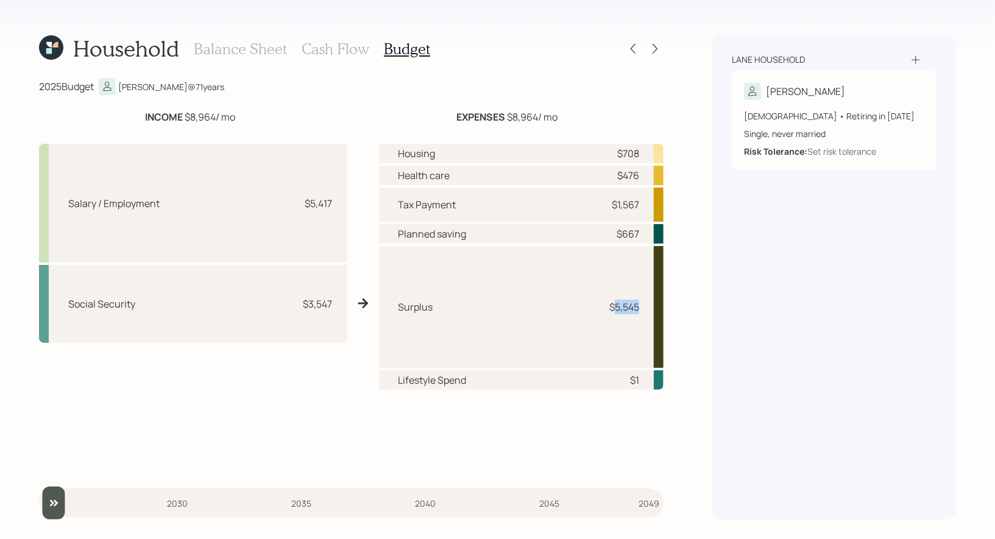
drag, startPoint x: 641, startPoint y: 308, endPoint x: 613, endPoint y: 309, distance: 28.7
click at [613, 309] on div "Surplus $5,545" at bounding box center [521, 307] width 285 height 122
click at [322, 47] on h3 "Cash Flow" at bounding box center [336, 49] width 68 height 18
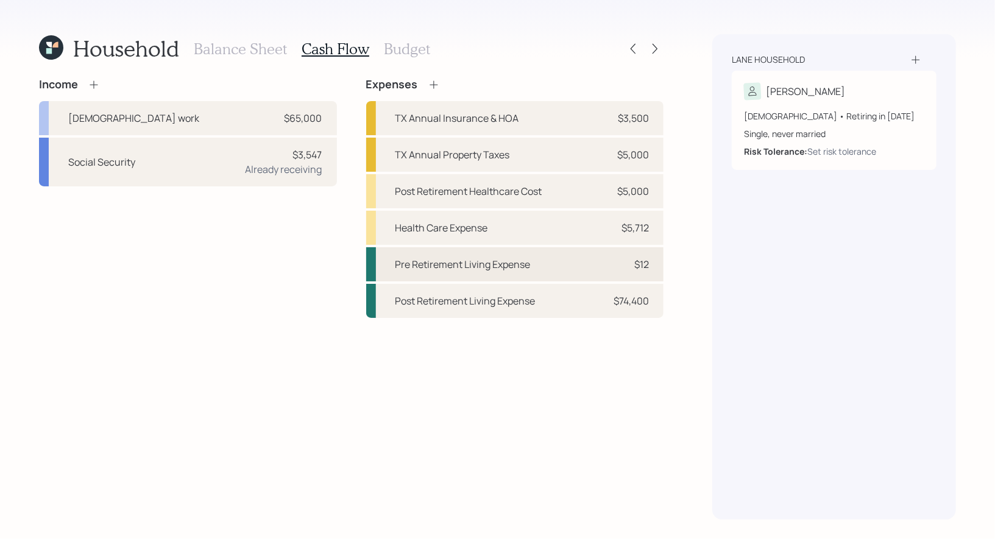
click at [450, 260] on div "Pre Retirement Living Expense" at bounding box center [462, 264] width 135 height 15
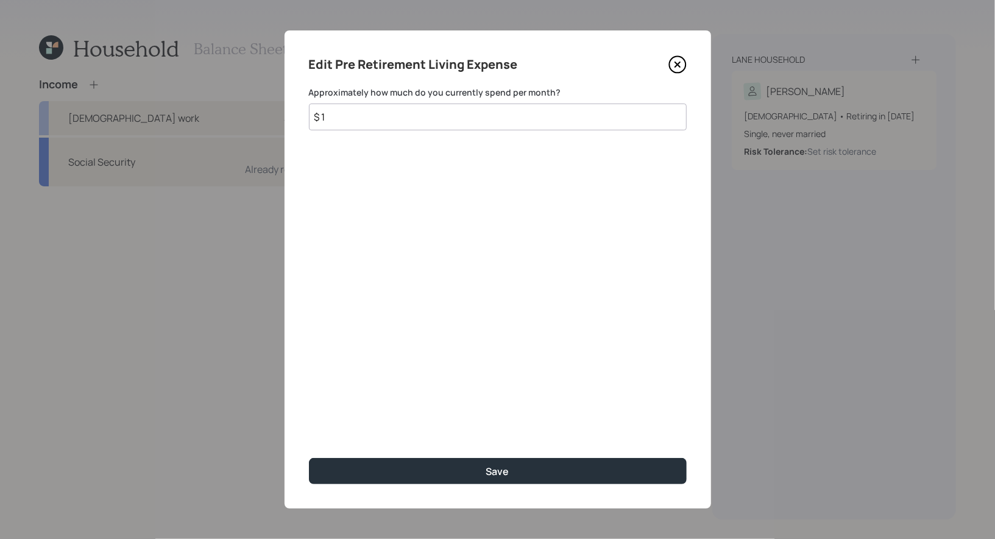
click at [386, 116] on input "$ 1" at bounding box center [498, 117] width 378 height 27
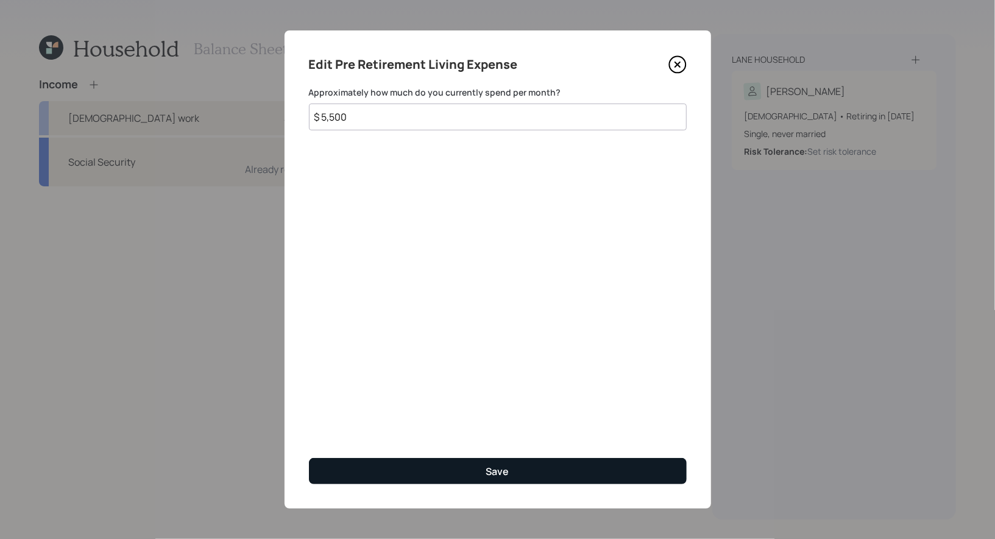
type input "$ 5,500"
click at [438, 474] on button "Save" at bounding box center [498, 471] width 378 height 26
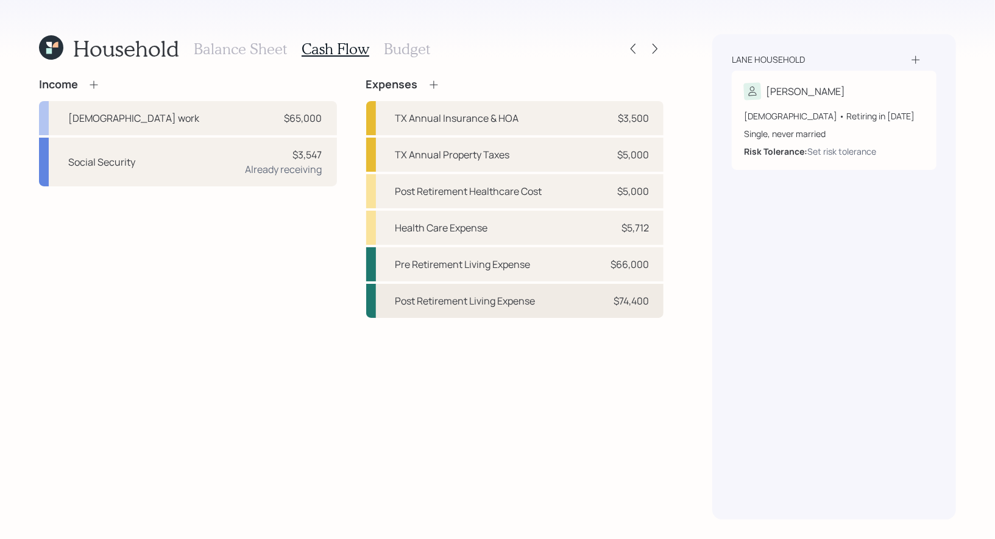
click at [468, 303] on div "Post Retirement Living Expense" at bounding box center [465, 301] width 140 height 15
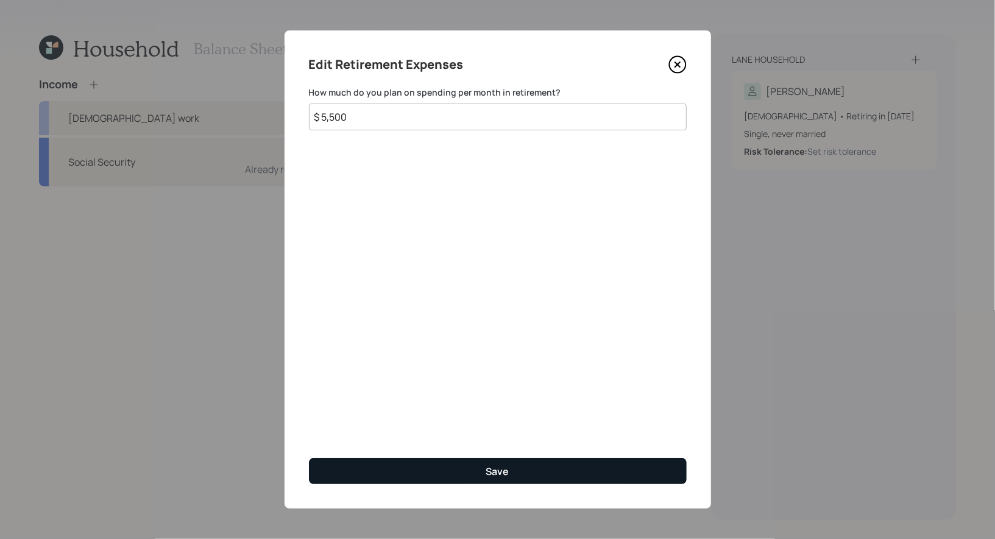
type input "$ 5,500"
click at [414, 474] on button "Save" at bounding box center [498, 471] width 378 height 26
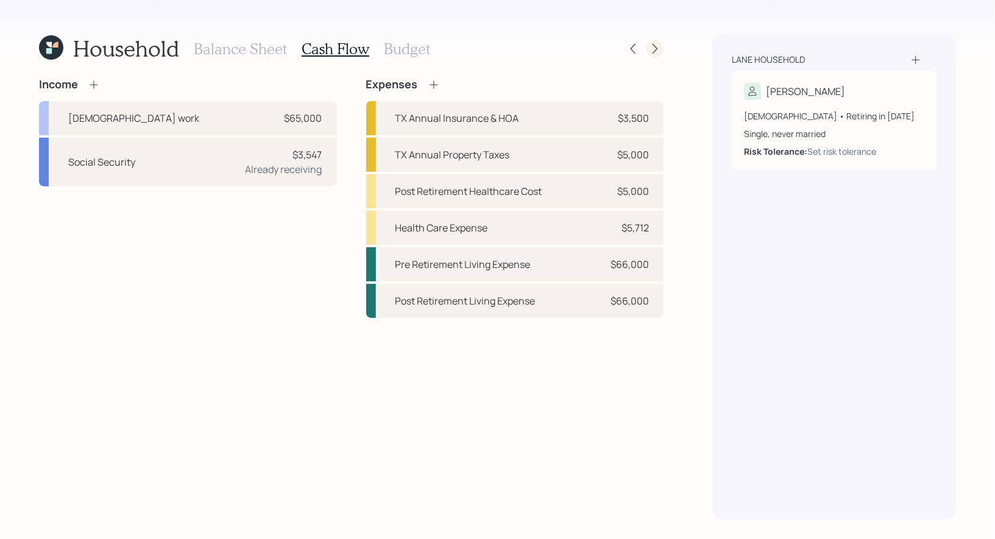
click at [656, 49] on icon at bounding box center [655, 49] width 12 height 12
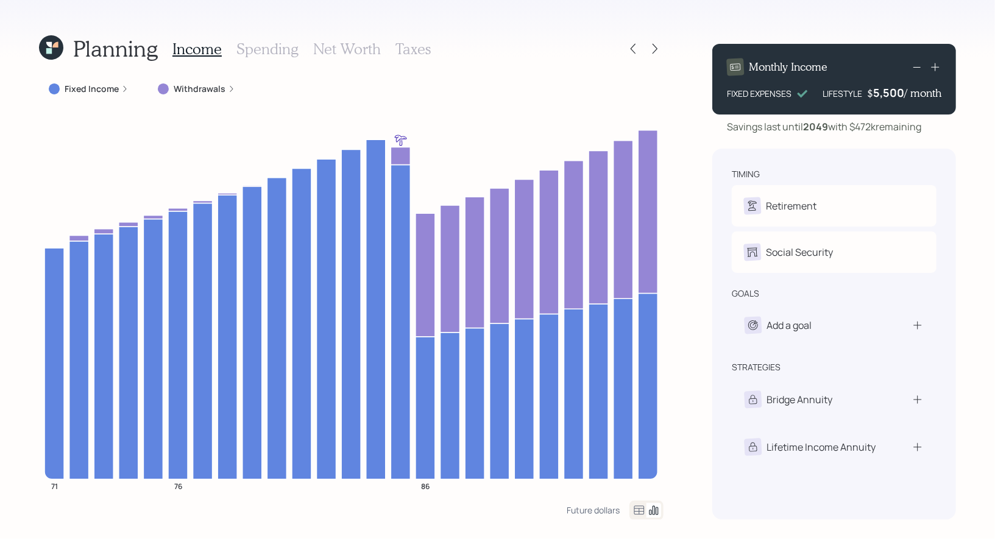
click at [355, 53] on h3 "Net Worth" at bounding box center [347, 49] width 68 height 18
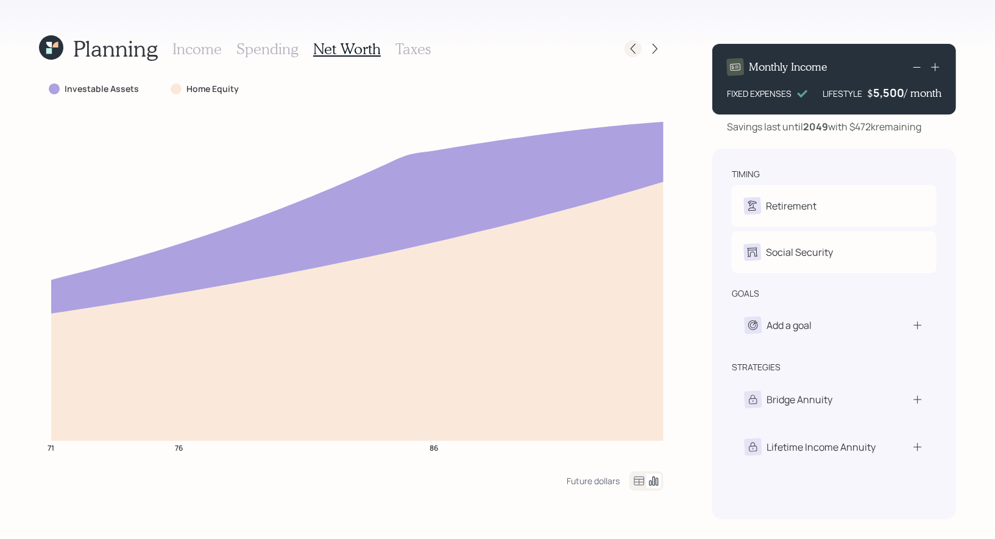
click at [636, 49] on icon at bounding box center [633, 49] width 12 height 12
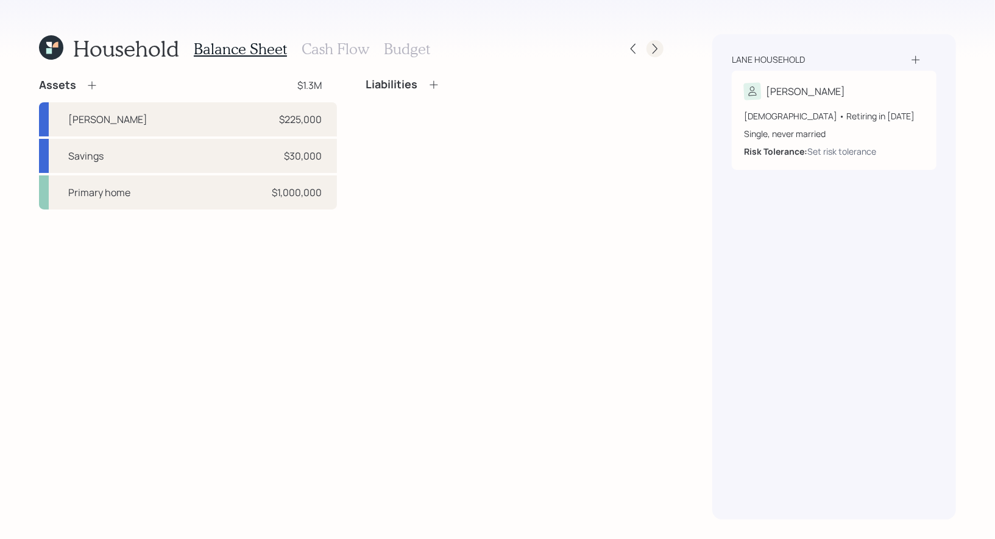
click at [657, 45] on icon at bounding box center [655, 49] width 12 height 12
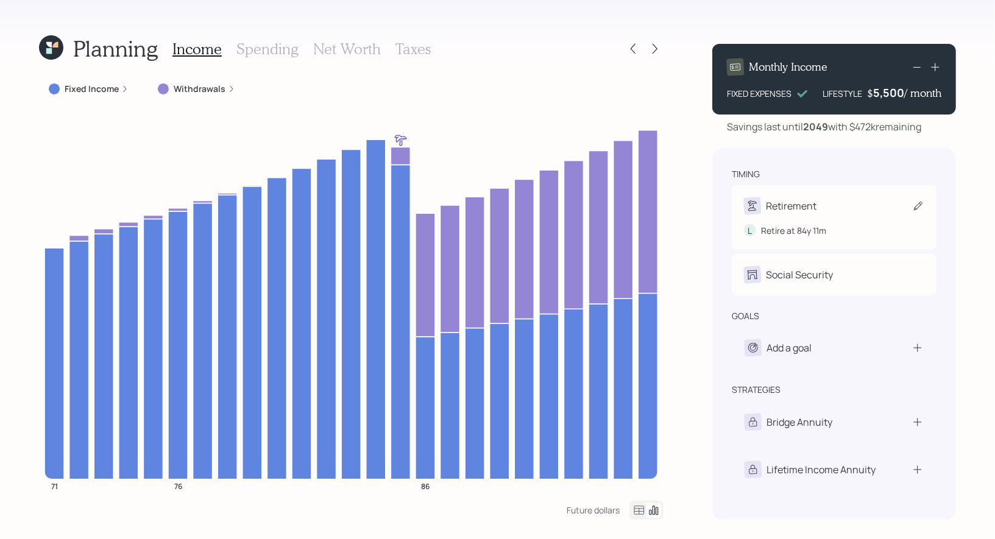
click at [913, 206] on icon at bounding box center [918, 206] width 12 height 12
select select "11"
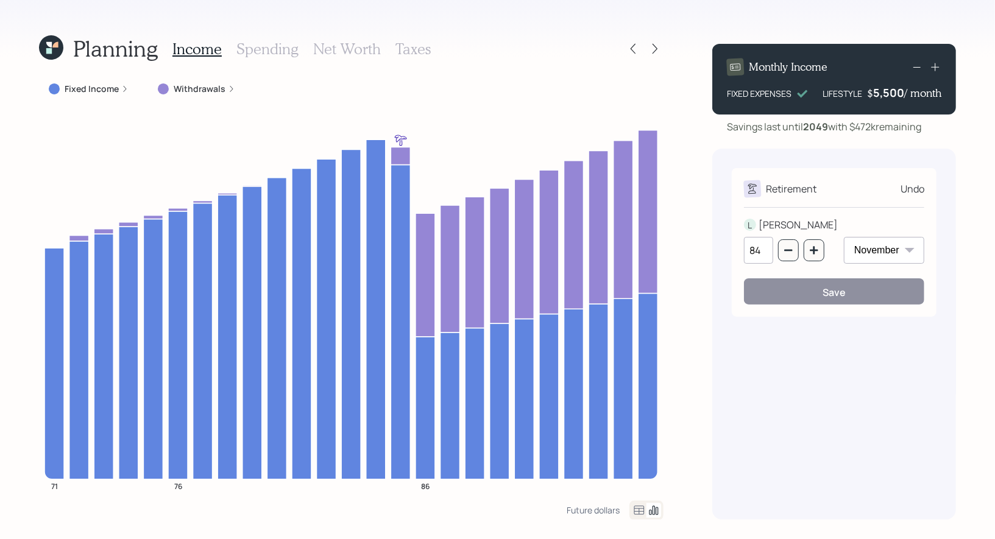
click at [767, 256] on input "84" at bounding box center [758, 250] width 29 height 27
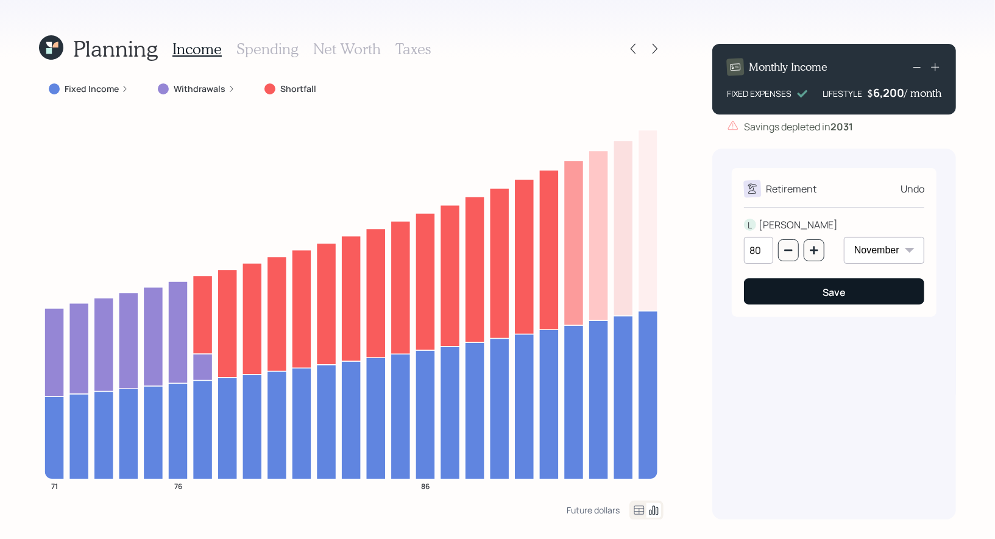
type input "80"
click at [807, 297] on button "Save" at bounding box center [834, 291] width 180 height 26
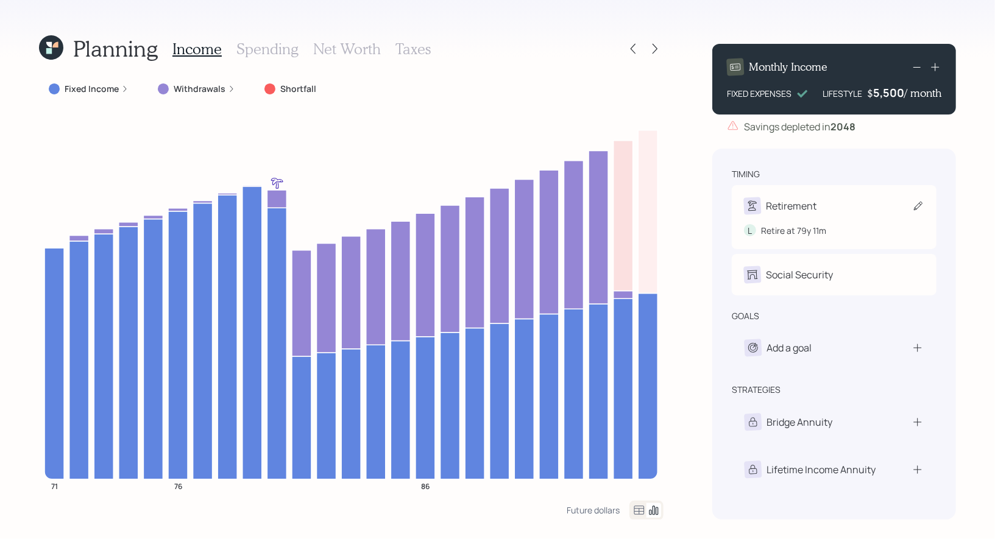
click at [915, 210] on icon at bounding box center [918, 206] width 12 height 12
select select "11"
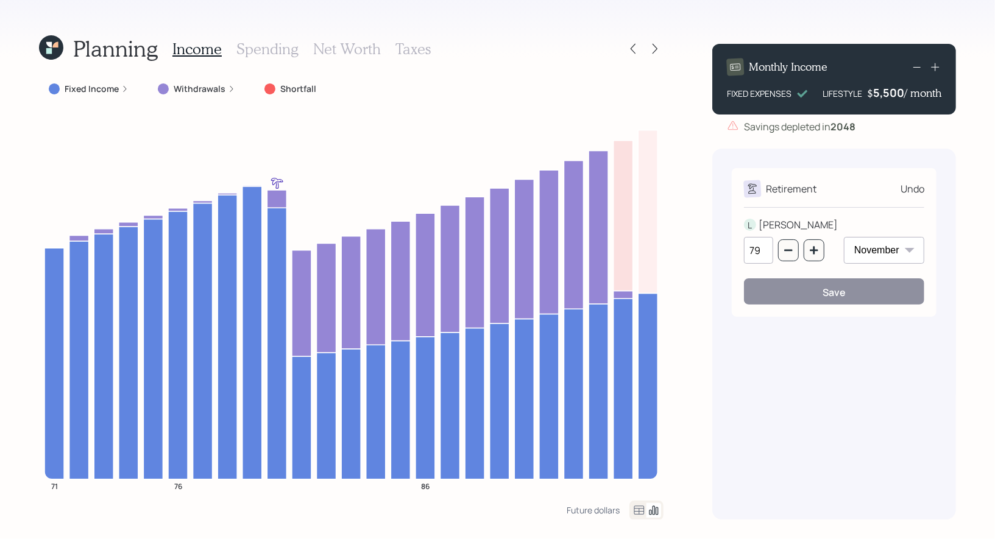
click at [767, 255] on input "79" at bounding box center [758, 250] width 29 height 27
type input "7"
type input "90"
click at [775, 288] on button "Save" at bounding box center [834, 291] width 180 height 26
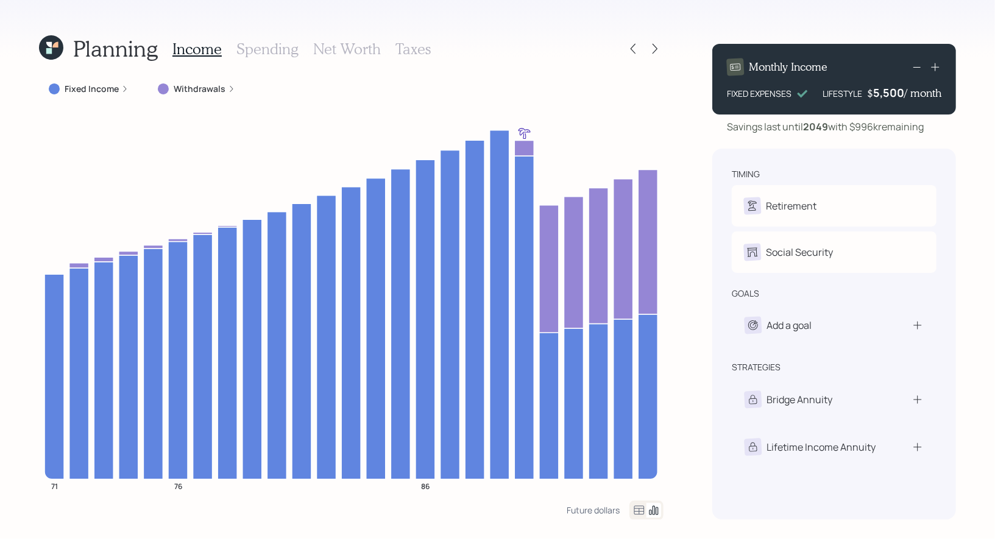
click at [365, 50] on h3 "Net Worth" at bounding box center [347, 49] width 68 height 18
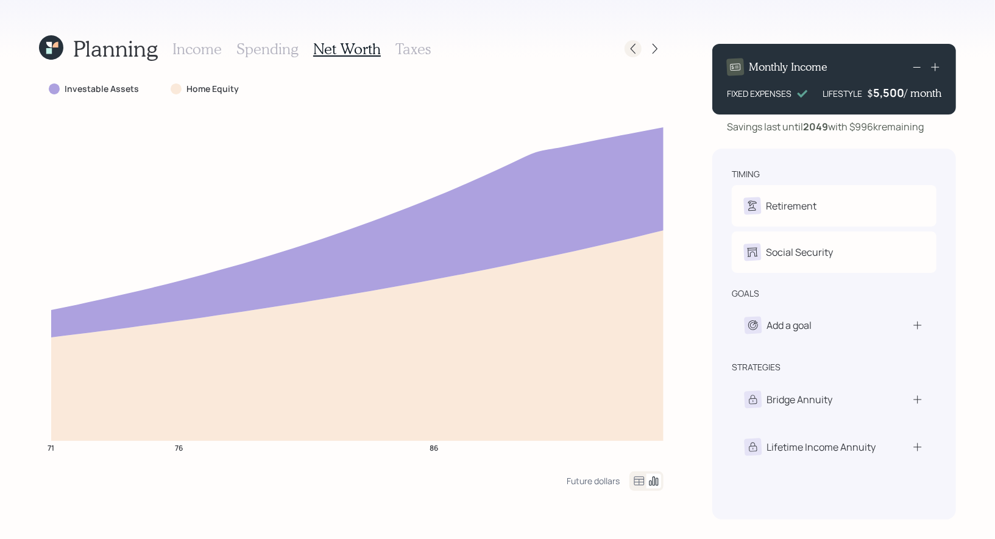
click at [636, 48] on icon at bounding box center [633, 49] width 12 height 12
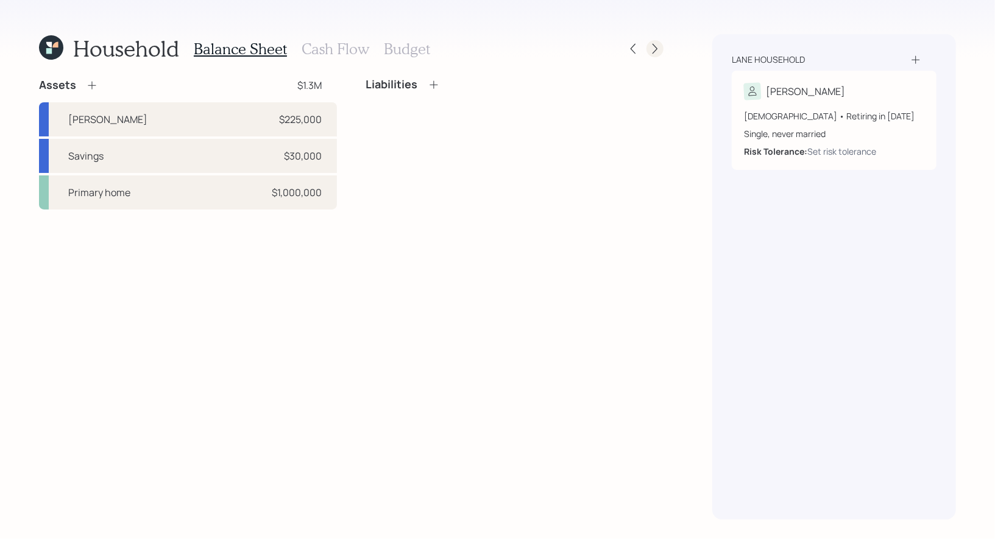
click at [652, 45] on icon at bounding box center [655, 49] width 12 height 12
